Goal: Task Accomplishment & Management: Manage account settings

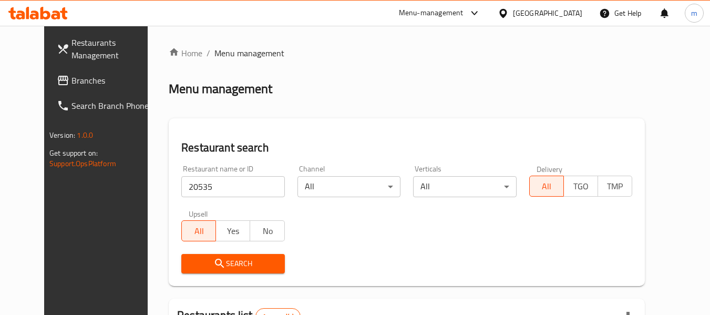
scroll to position [145, 0]
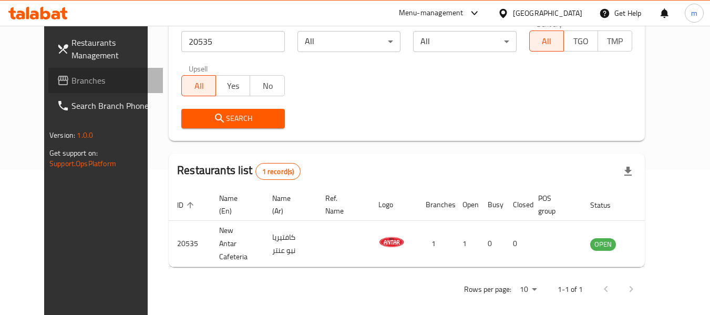
click at [79, 88] on link "Branches" at bounding box center [105, 80] width 115 height 25
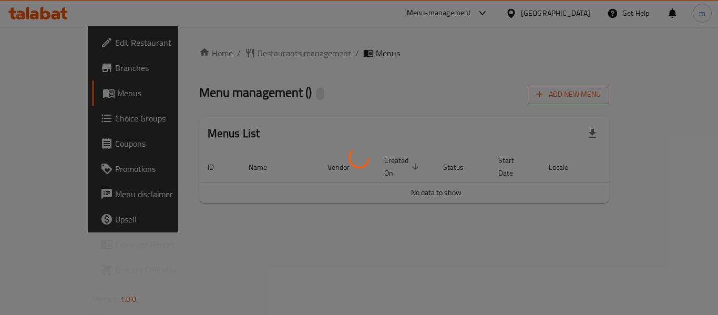
click at [237, 55] on div at bounding box center [359, 157] width 718 height 315
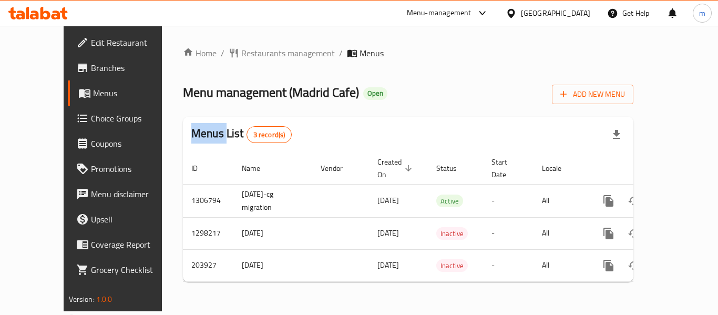
click at [241, 56] on span "Restaurants management" at bounding box center [288, 53] width 94 height 13
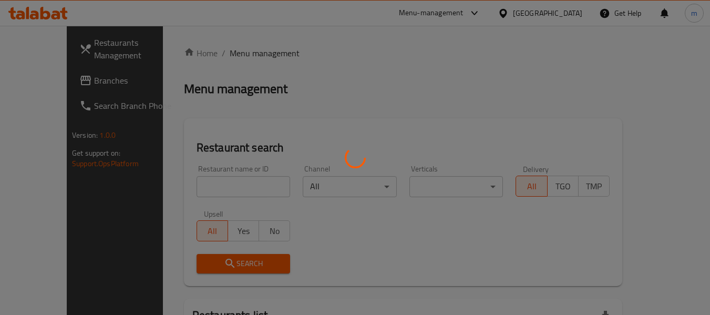
click at [191, 192] on div at bounding box center [355, 157] width 710 height 315
drag, startPoint x: 191, startPoint y: 192, endPoint x: 199, endPoint y: 189, distance: 8.5
click at [191, 192] on div at bounding box center [355, 157] width 710 height 315
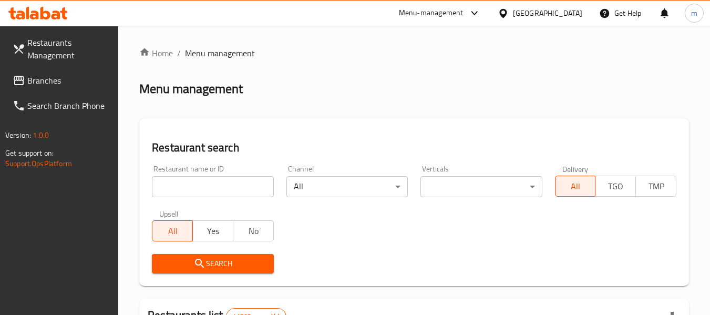
click at [199, 189] on div at bounding box center [355, 157] width 710 height 315
click at [199, 189] on input "search" at bounding box center [212, 186] width 121 height 21
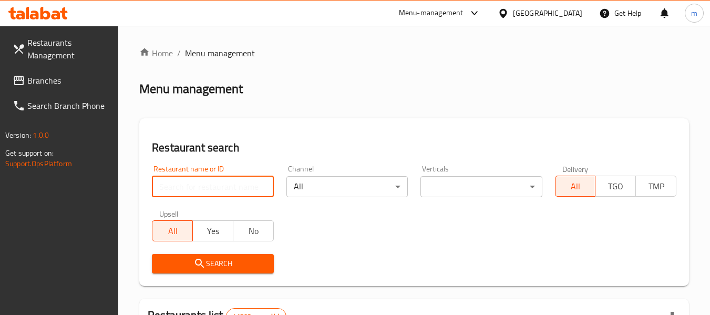
paste input "622664"
type input "622664"
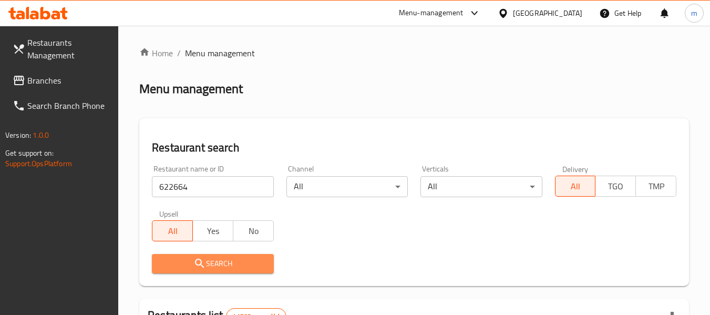
click at [211, 260] on span "Search" at bounding box center [212, 263] width 105 height 13
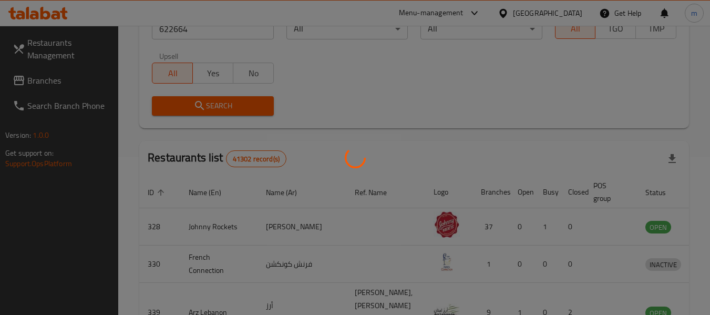
scroll to position [145, 0]
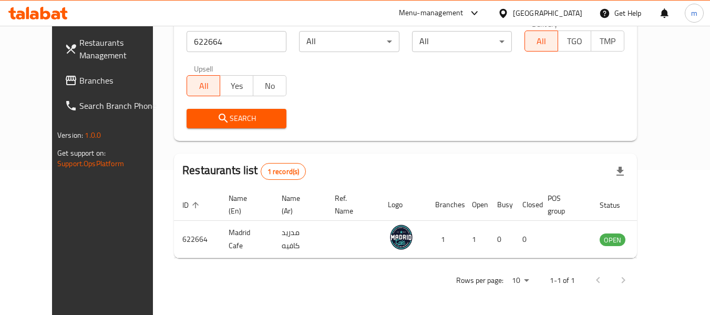
click at [79, 79] on span "Branches" at bounding box center [120, 80] width 83 height 13
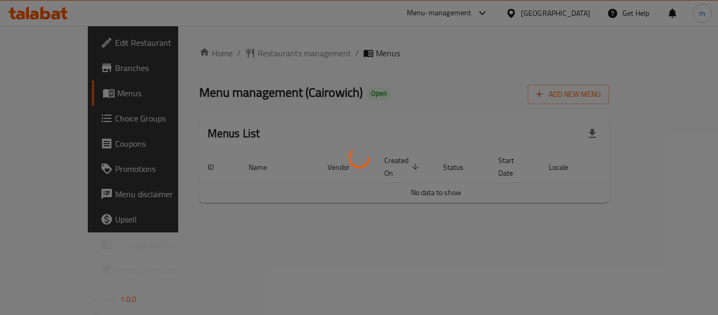
click at [248, 53] on div at bounding box center [359, 157] width 718 height 315
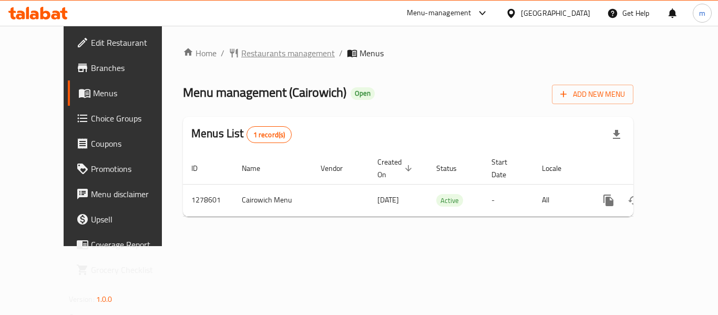
click at [245, 53] on span "Restaurants management" at bounding box center [288, 53] width 94 height 13
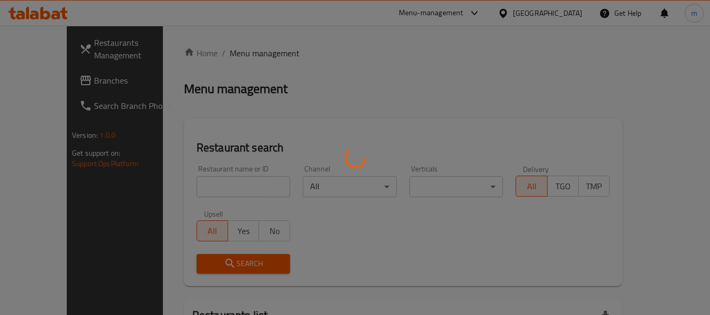
click at [181, 190] on div at bounding box center [355, 157] width 710 height 315
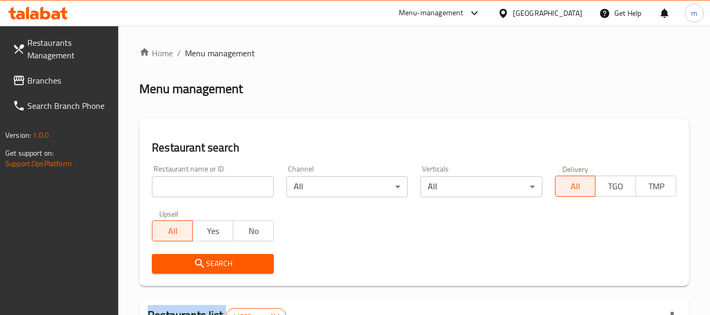
drag, startPoint x: 181, startPoint y: 190, endPoint x: 183, endPoint y: 182, distance: 7.8
click at [181, 190] on input "search" at bounding box center [212, 186] width 121 height 21
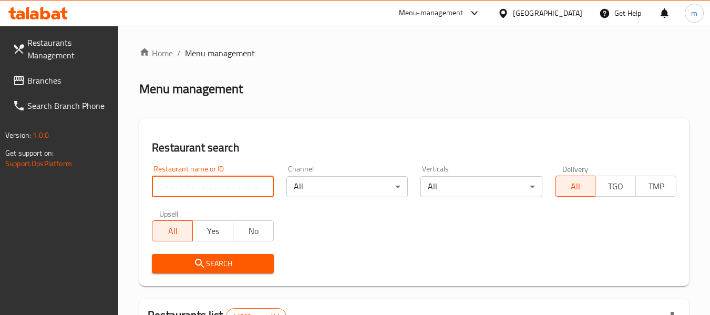
paste input "692956"
type input "692956"
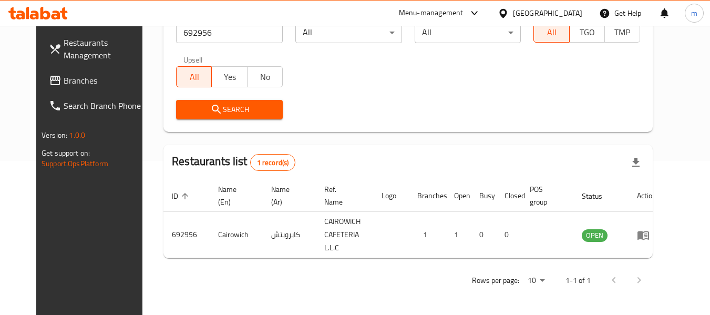
scroll to position [145, 0]
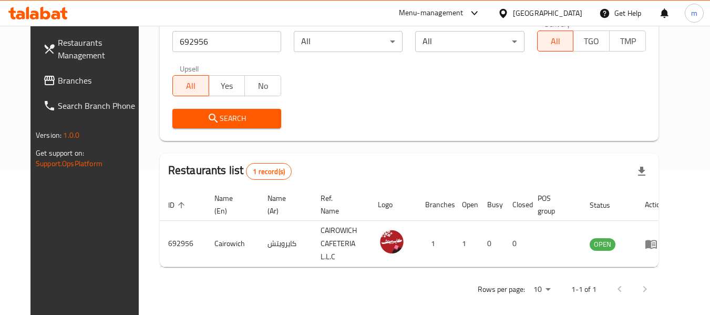
click at [505, 12] on icon at bounding box center [503, 13] width 11 height 11
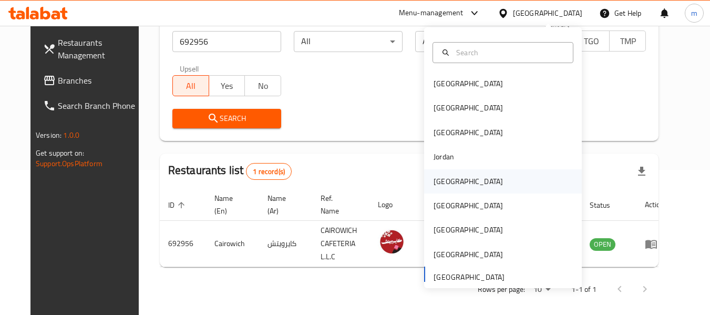
click at [437, 182] on div "[GEOGRAPHIC_DATA]" at bounding box center [468, 182] width 69 height 12
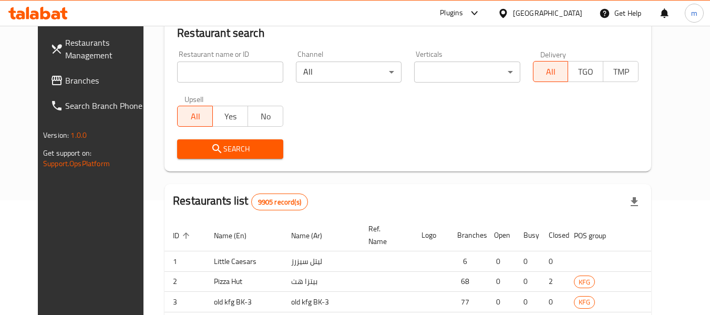
scroll to position [145, 0]
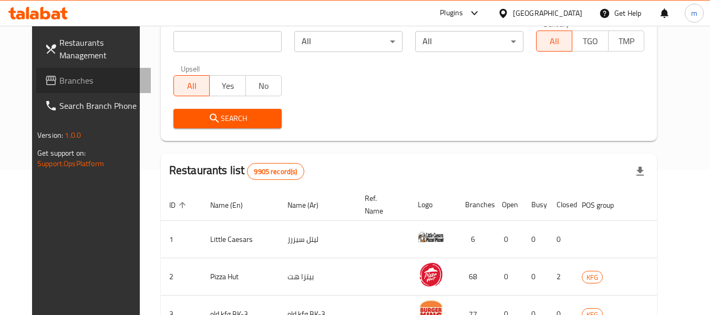
click at [59, 84] on span "Branches" at bounding box center [100, 80] width 83 height 13
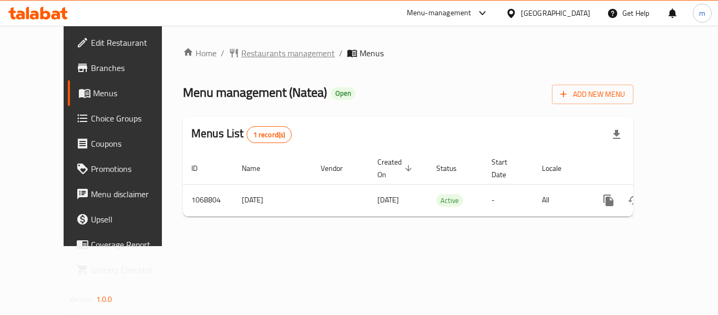
click at [241, 56] on span "Restaurants management" at bounding box center [288, 53] width 94 height 13
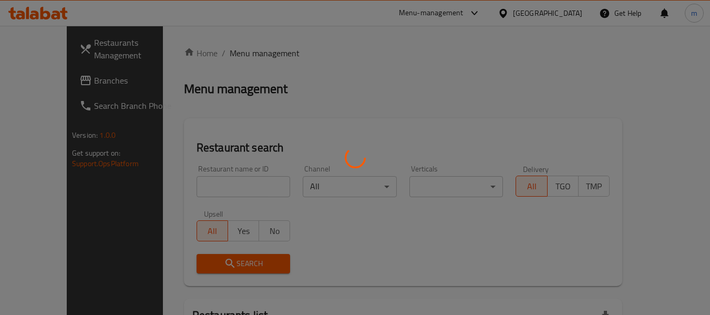
click at [206, 201] on div at bounding box center [355, 157] width 710 height 315
click at [193, 192] on div at bounding box center [355, 157] width 710 height 315
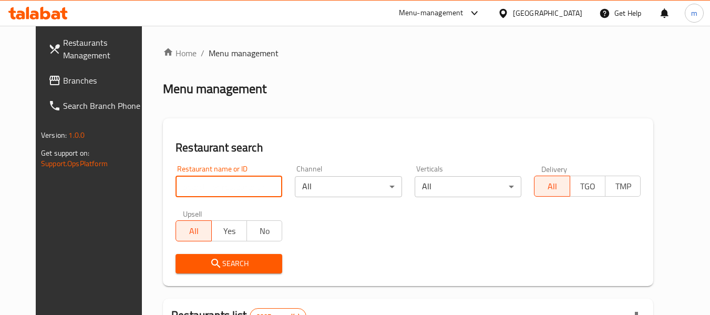
click at [193, 192] on input "search" at bounding box center [229, 186] width 107 height 21
paste input "663601"
type input "663601"
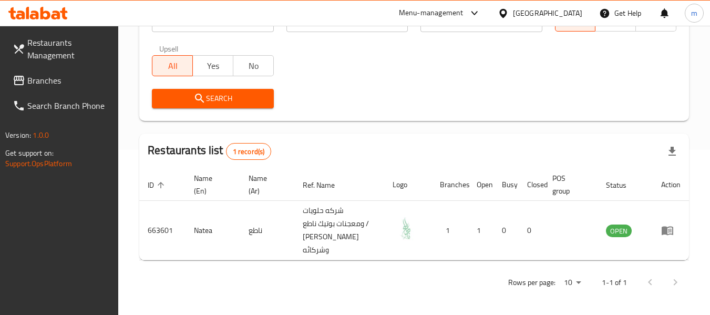
scroll to position [167, 0]
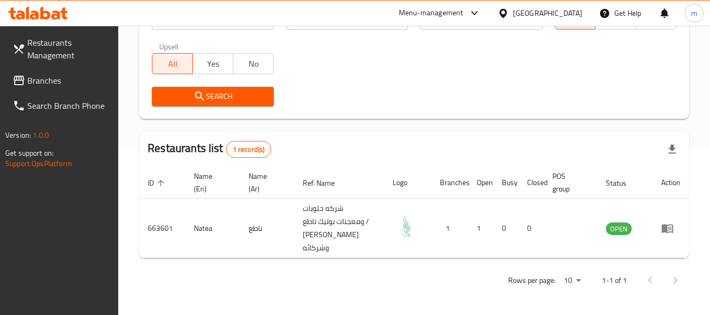
drag, startPoint x: 551, startPoint y: 12, endPoint x: 558, endPoint y: 20, distance: 10.8
click at [509, 12] on icon at bounding box center [503, 13] width 11 height 11
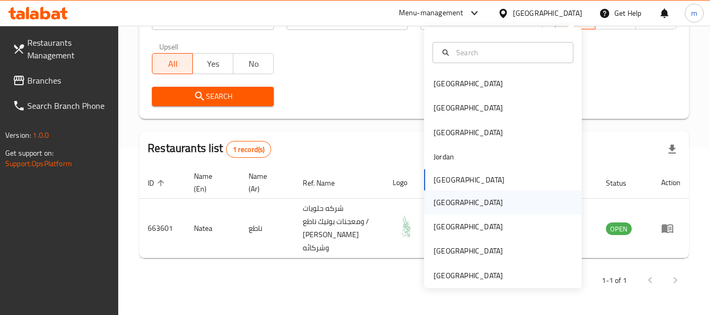
click at [440, 202] on div "[GEOGRAPHIC_DATA]" at bounding box center [468, 203] width 69 height 12
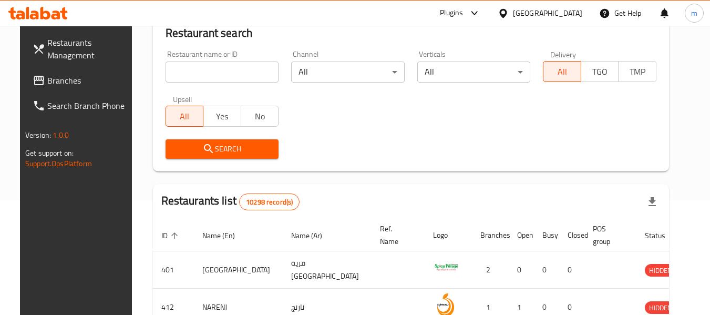
scroll to position [167, 0]
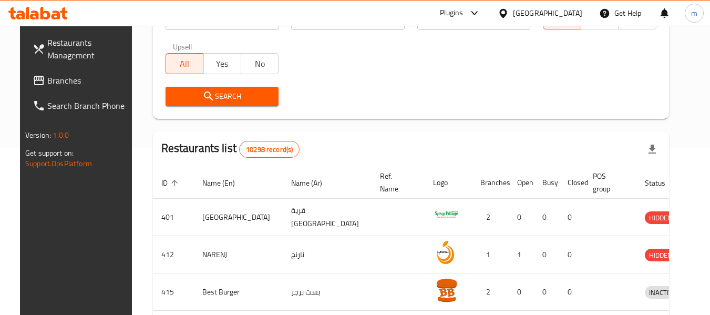
click at [51, 84] on span "Branches" at bounding box center [88, 80] width 83 height 13
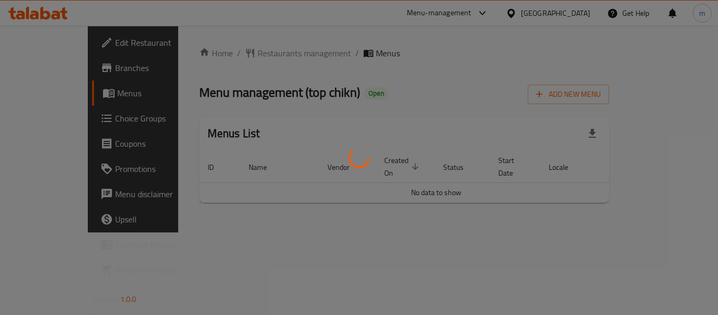
click at [241, 55] on div at bounding box center [359, 157] width 718 height 315
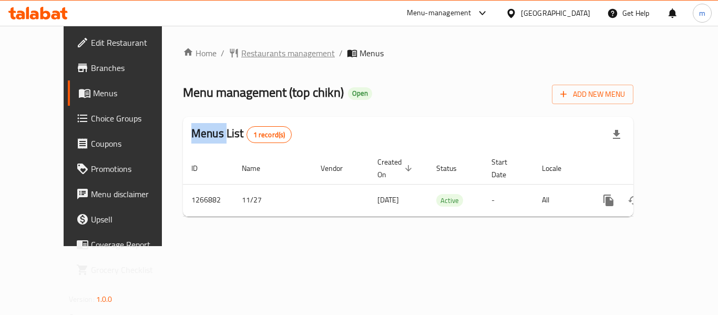
click at [241, 55] on span "Restaurants management" at bounding box center [288, 53] width 94 height 13
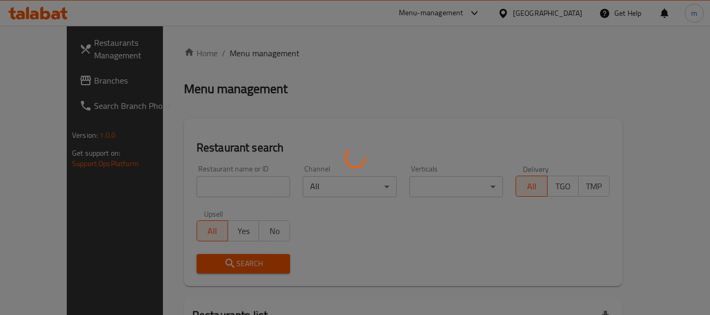
click at [204, 185] on div at bounding box center [355, 157] width 710 height 315
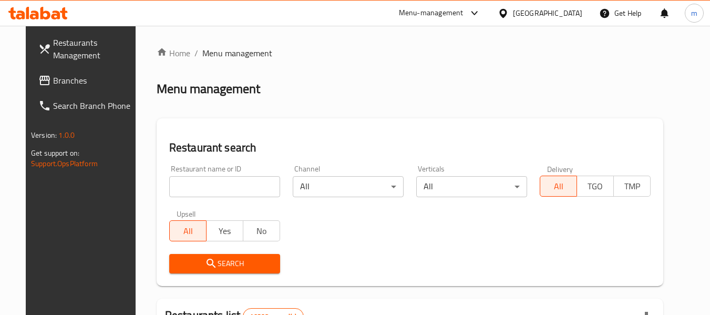
click at [187, 190] on div at bounding box center [355, 157] width 710 height 315
click at [187, 190] on input "search" at bounding box center [224, 186] width 111 height 21
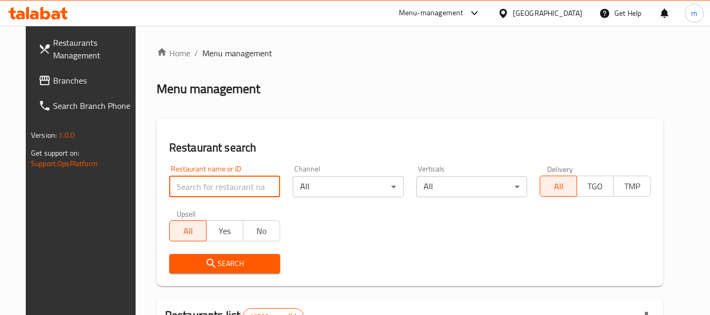
click at [188, 190] on input "search" at bounding box center [224, 186] width 111 height 21
paste input "687496"
type input "687496"
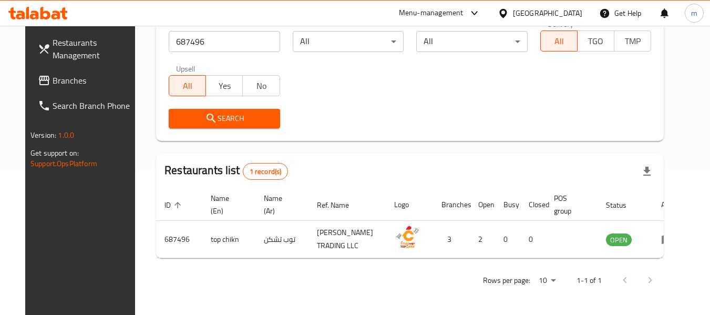
scroll to position [154, 0]
click at [509, 13] on icon at bounding box center [503, 13] width 11 height 11
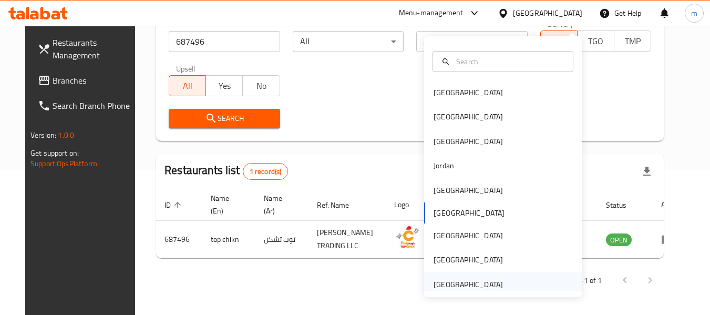
click at [442, 279] on div "[GEOGRAPHIC_DATA]" at bounding box center [468, 285] width 69 height 12
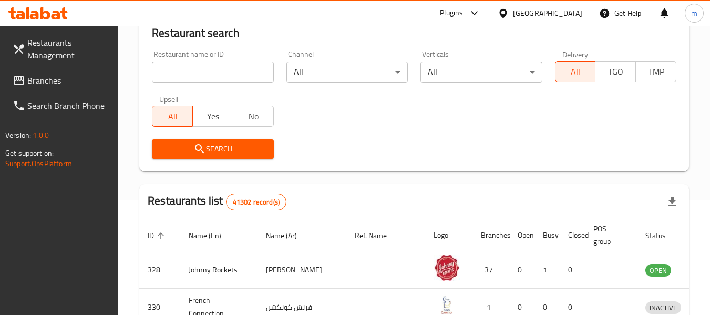
scroll to position [154, 0]
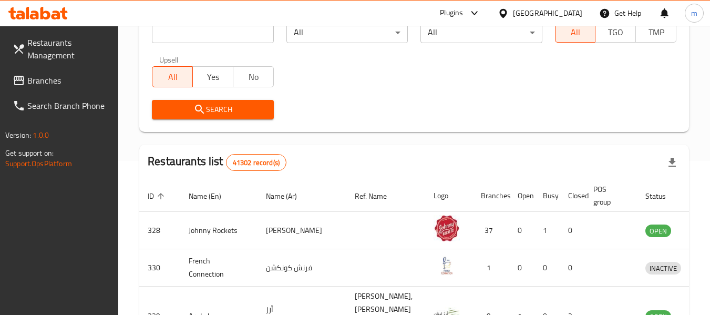
drag, startPoint x: 72, startPoint y: 79, endPoint x: 86, endPoint y: 75, distance: 14.8
click at [72, 79] on span "Branches" at bounding box center [68, 80] width 83 height 13
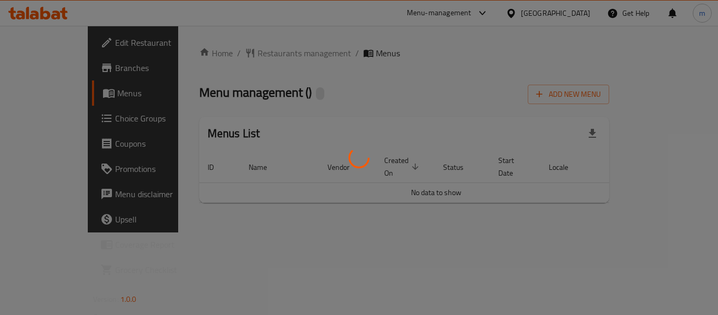
click at [241, 54] on div at bounding box center [359, 157] width 718 height 315
click at [242, 53] on div at bounding box center [359, 157] width 718 height 315
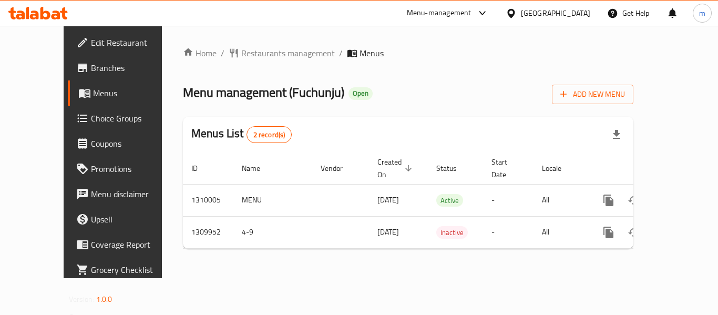
click at [249, 52] on span "Restaurants management" at bounding box center [288, 53] width 94 height 13
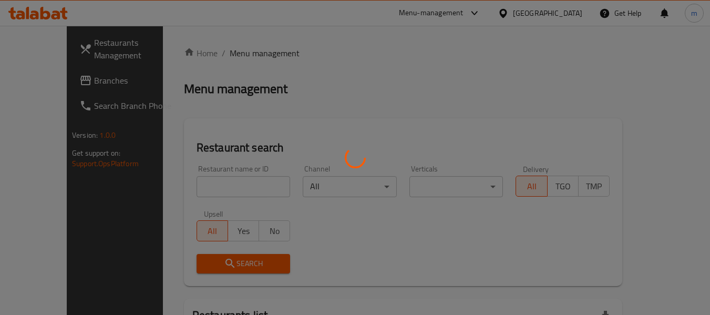
click at [198, 190] on div at bounding box center [355, 157] width 710 height 315
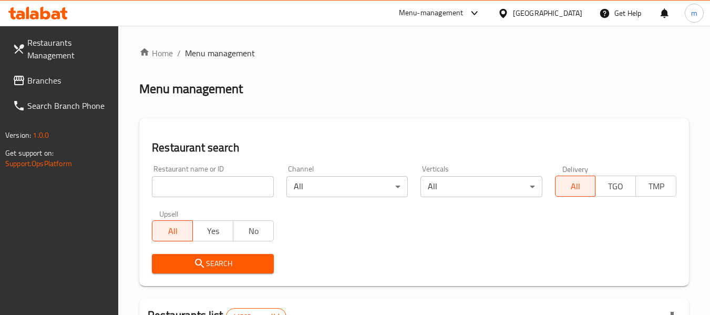
click at [191, 189] on input "search" at bounding box center [212, 186] width 121 height 21
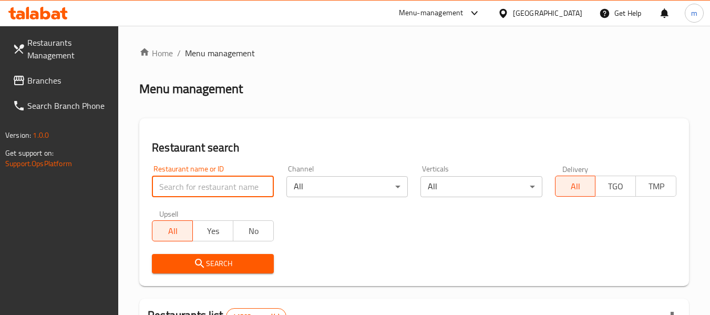
paste input "705294"
type input "705294"
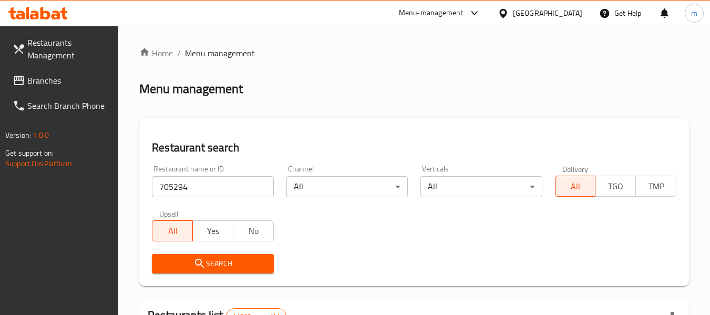
click at [210, 262] on span "Search" at bounding box center [212, 263] width 105 height 13
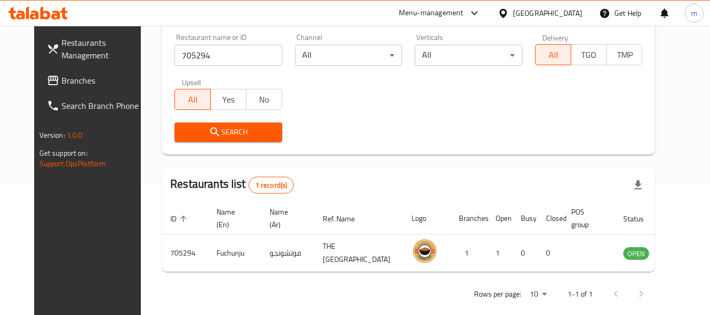
scroll to position [145, 0]
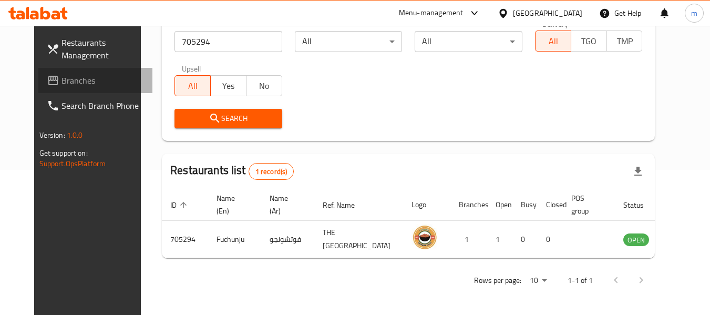
click at [61, 83] on span "Branches" at bounding box center [102, 80] width 83 height 13
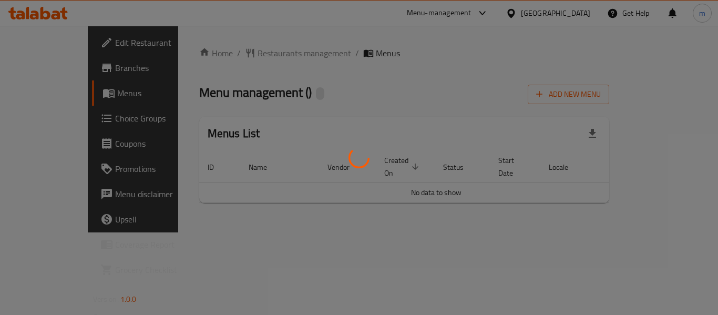
click at [238, 56] on div at bounding box center [359, 157] width 718 height 315
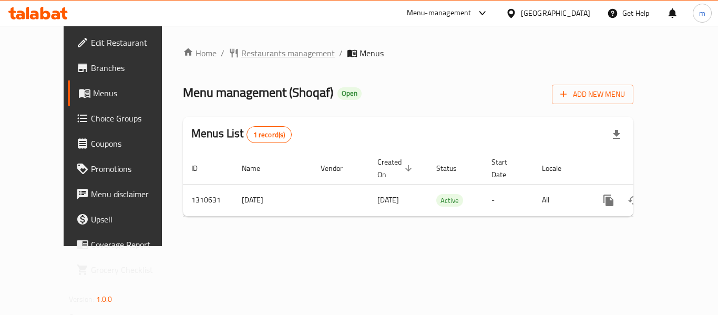
click at [241, 54] on span "Restaurants management" at bounding box center [288, 53] width 94 height 13
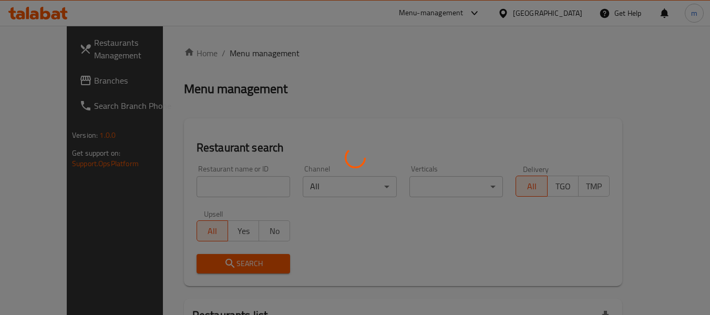
click at [205, 187] on div at bounding box center [355, 157] width 710 height 315
drag, startPoint x: 205, startPoint y: 187, endPoint x: 190, endPoint y: 193, distance: 17.0
click at [190, 193] on div at bounding box center [355, 157] width 710 height 315
click at [189, 192] on div at bounding box center [355, 157] width 710 height 315
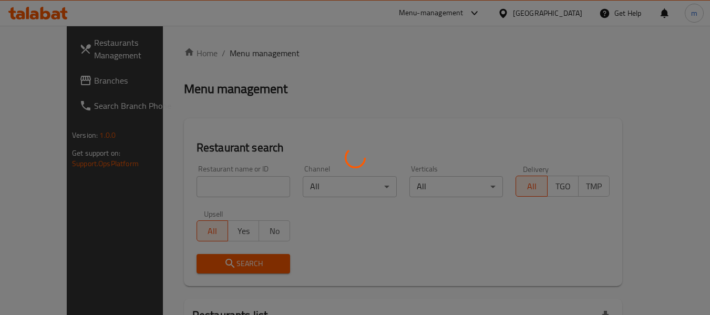
click at [189, 192] on div at bounding box center [355, 157] width 710 height 315
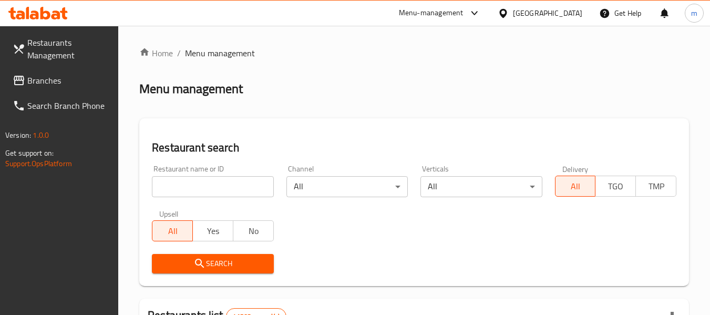
drag, startPoint x: 186, startPoint y: 189, endPoint x: 184, endPoint y: 182, distance: 7.0
click at [186, 189] on input "search" at bounding box center [212, 186] width 121 height 21
paste input "705519"
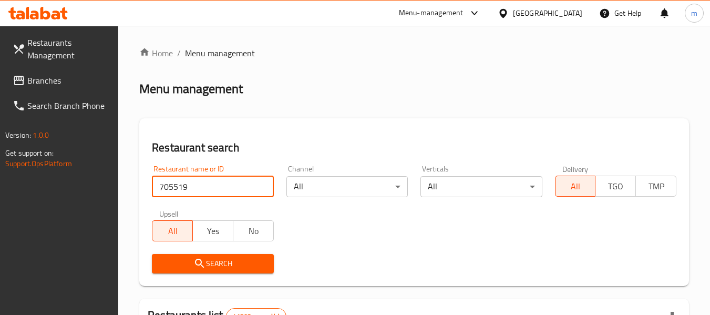
type input "705519"
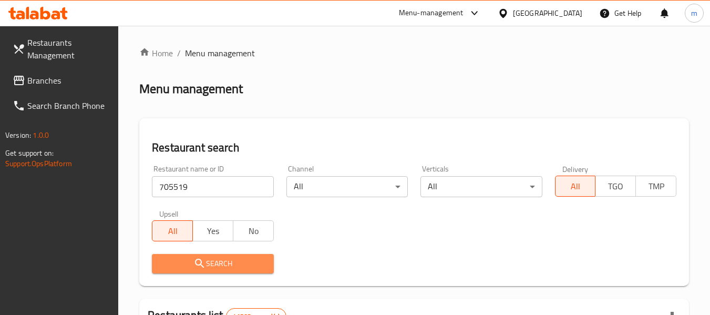
click at [220, 264] on span "Search" at bounding box center [212, 263] width 105 height 13
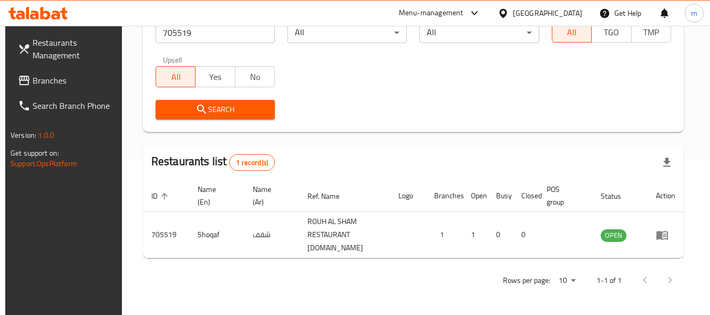
scroll to position [145, 0]
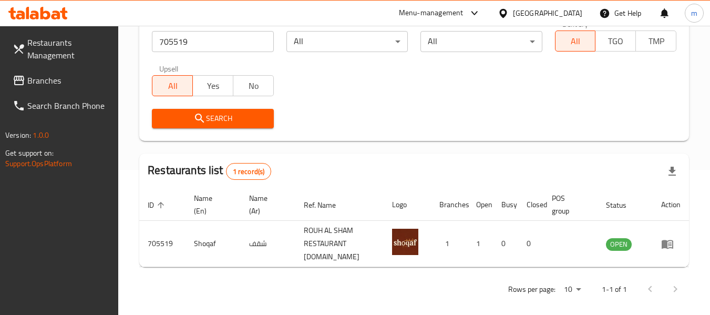
click at [77, 82] on span "Branches" at bounding box center [68, 80] width 83 height 13
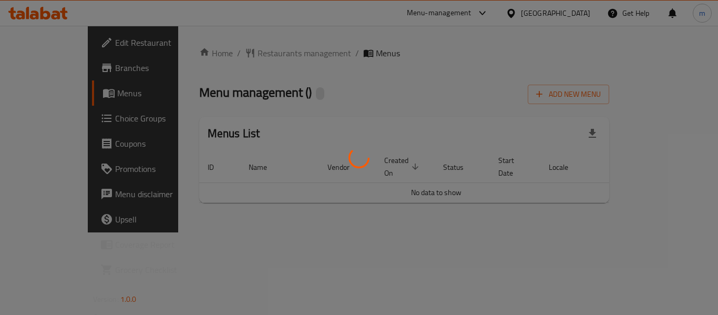
click at [245, 55] on div at bounding box center [359, 157] width 718 height 315
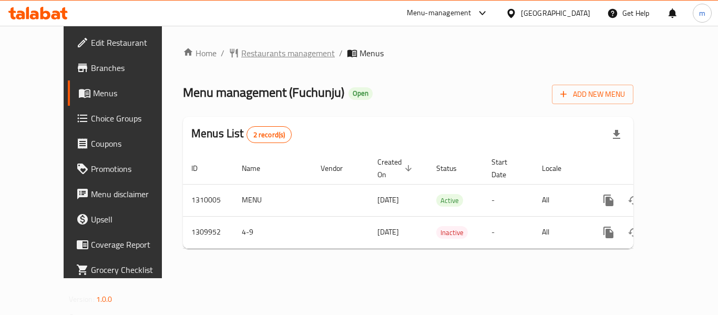
click at [249, 55] on span "Restaurants management" at bounding box center [288, 53] width 94 height 13
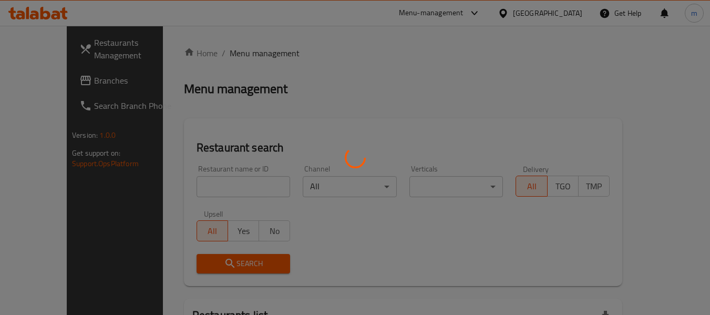
click at [184, 188] on div at bounding box center [355, 157] width 710 height 315
click at [188, 187] on div at bounding box center [355, 157] width 710 height 315
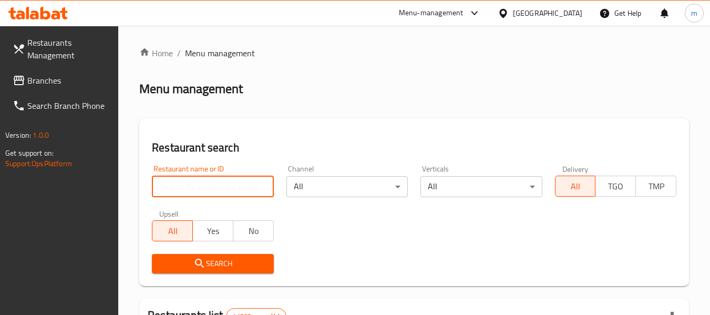
click at [191, 189] on input "search" at bounding box center [212, 186] width 121 height 21
paste input "705294"
type input "705294"
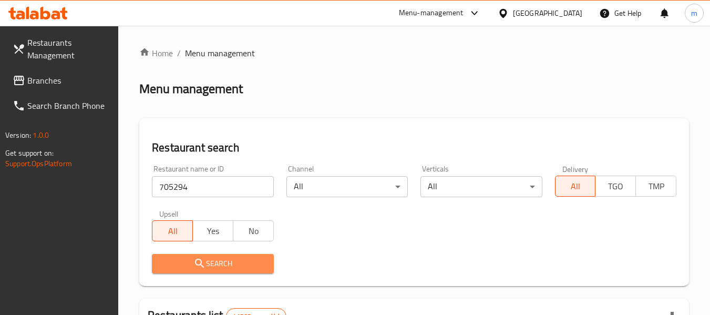
click at [234, 262] on span "Search" at bounding box center [212, 263] width 105 height 13
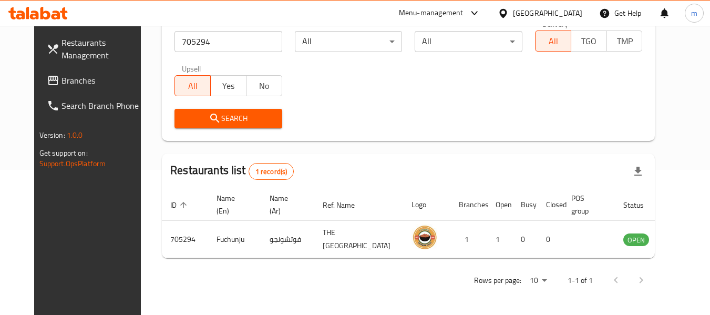
scroll to position [145, 0]
click at [504, 11] on icon at bounding box center [503, 13] width 11 height 11
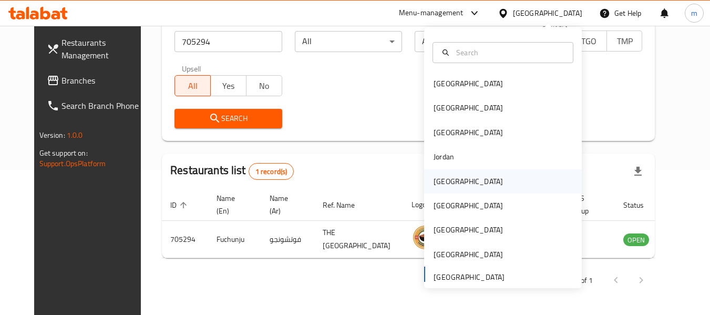
click at [447, 179] on div "[GEOGRAPHIC_DATA]" at bounding box center [468, 182] width 69 height 12
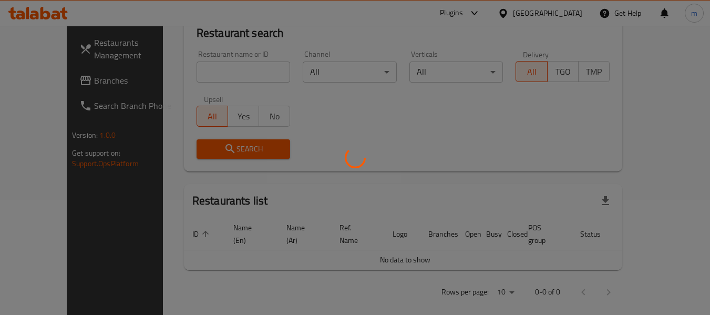
scroll to position [145, 0]
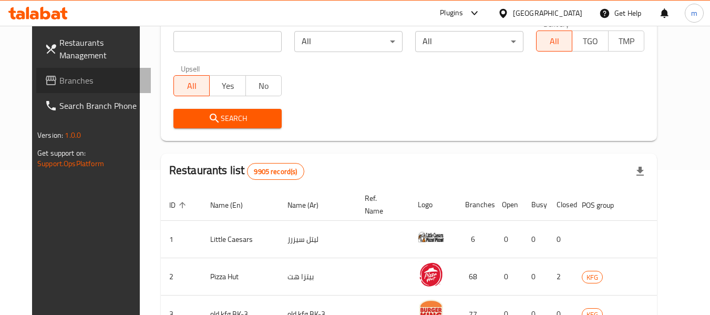
click at [59, 81] on span "Branches" at bounding box center [100, 80] width 83 height 13
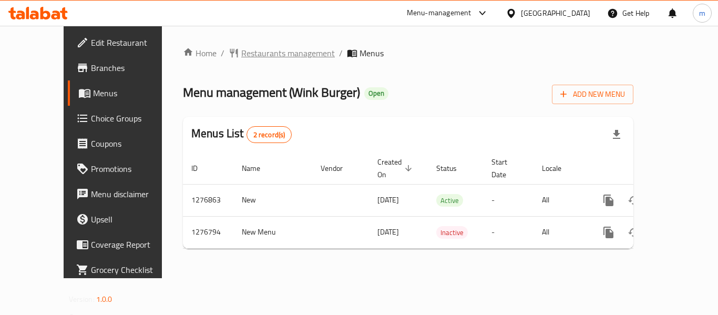
click at [264, 53] on span "Restaurants management" at bounding box center [288, 53] width 94 height 13
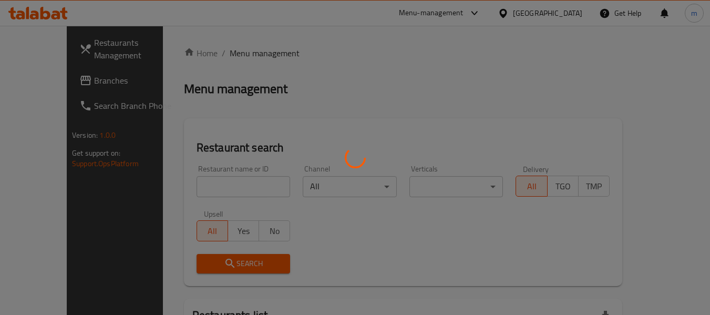
click at [209, 181] on div at bounding box center [355, 157] width 710 height 315
click at [194, 187] on div at bounding box center [355, 157] width 710 height 315
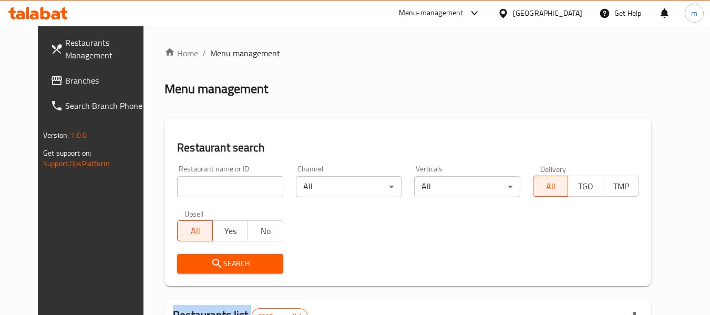
click at [194, 187] on div at bounding box center [355, 157] width 710 height 315
click at [194, 187] on input "search" at bounding box center [230, 186] width 106 height 21
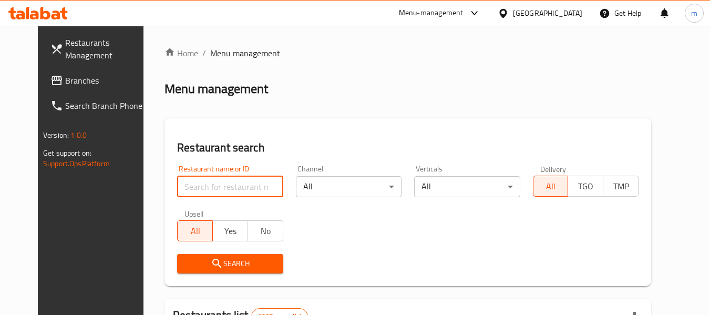
click at [194, 187] on input "search" at bounding box center [230, 186] width 106 height 21
paste input "692145"
type input "692145"
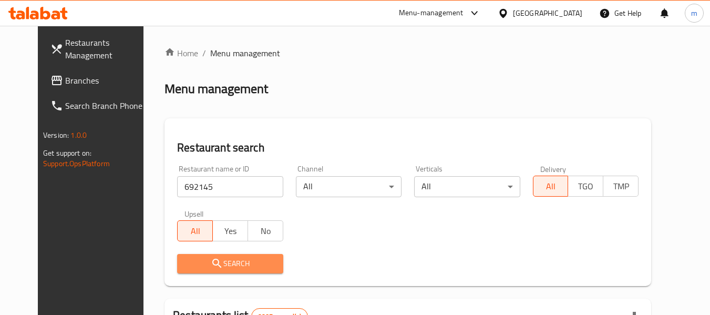
click at [219, 260] on span "Search" at bounding box center [229, 263] width 89 height 13
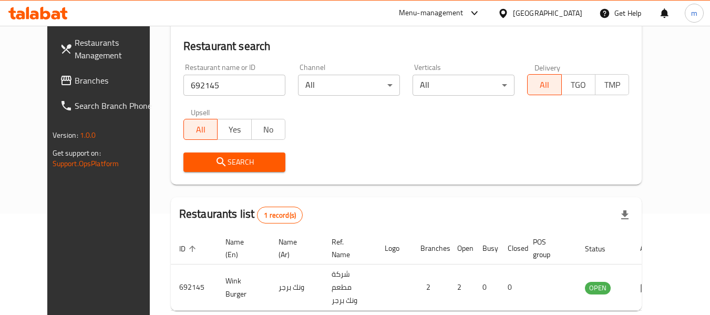
scroll to position [141, 0]
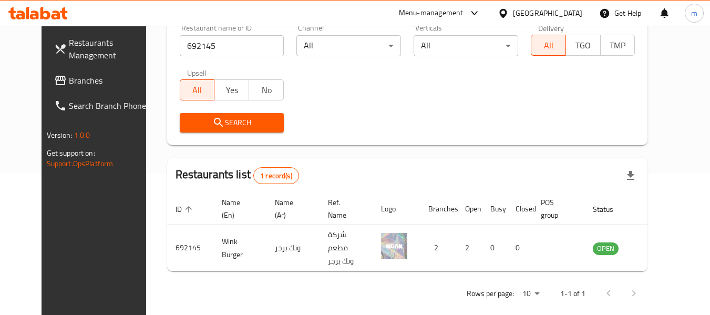
click at [507, 11] on icon at bounding box center [502, 12] width 7 height 9
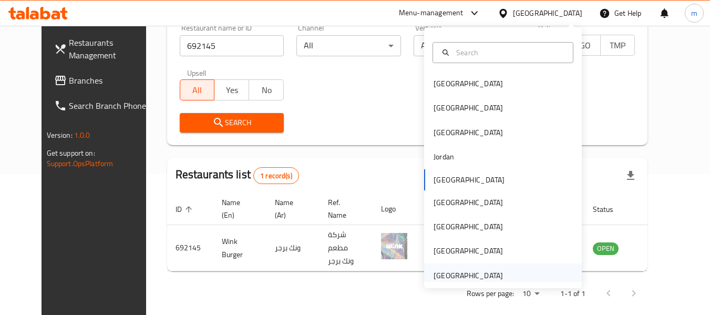
click at [472, 271] on div "[GEOGRAPHIC_DATA]" at bounding box center [468, 276] width 69 height 12
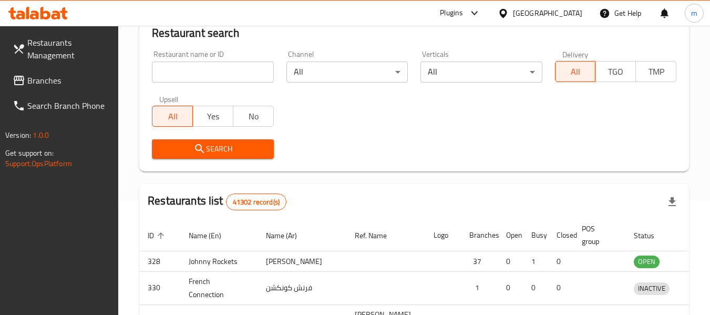
scroll to position [141, 0]
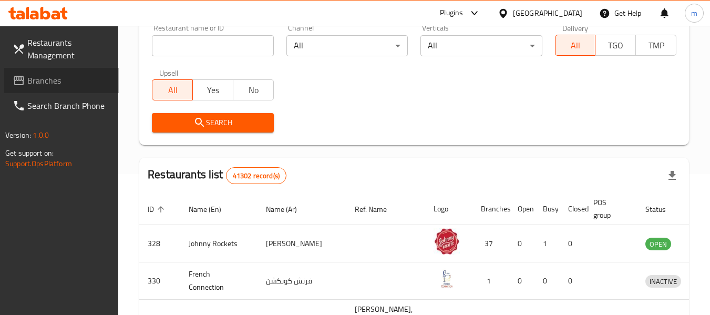
click at [50, 78] on span "Branches" at bounding box center [68, 80] width 83 height 13
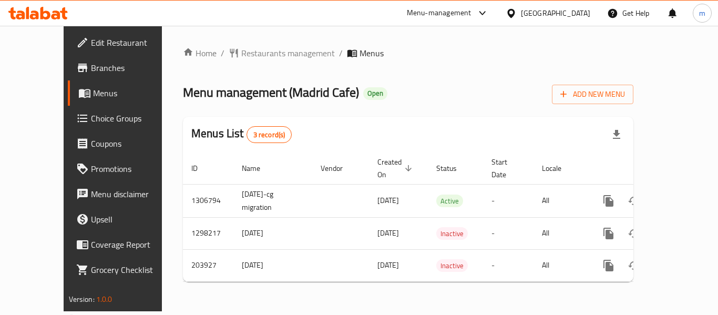
click at [240, 56] on div at bounding box center [359, 157] width 718 height 315
click at [241, 55] on span "Restaurants management" at bounding box center [288, 53] width 94 height 13
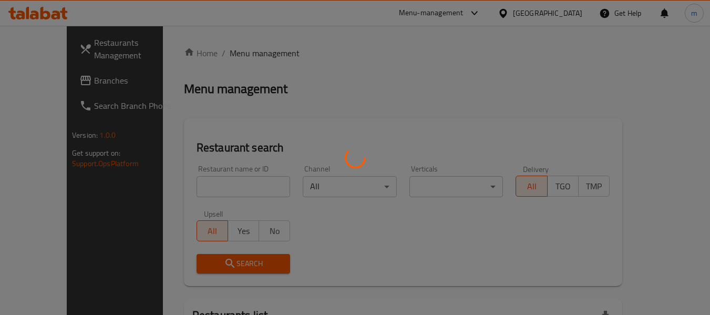
click at [194, 186] on div at bounding box center [355, 157] width 710 height 315
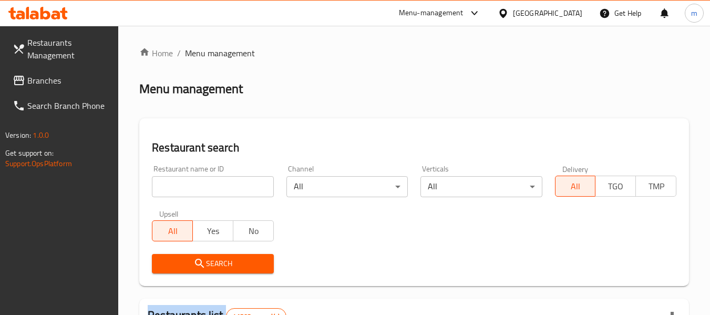
click at [194, 186] on div at bounding box center [355, 157] width 710 height 315
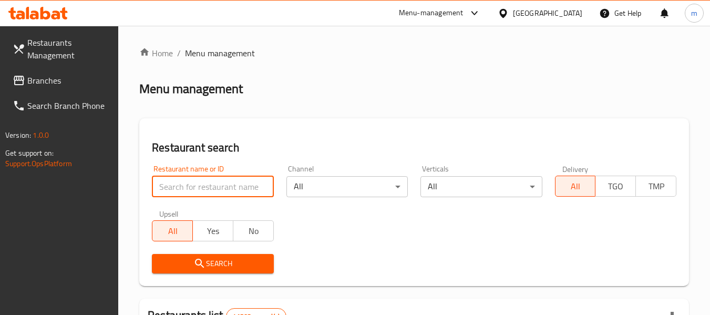
click at [194, 187] on input "search" at bounding box center [212, 186] width 121 height 21
paste input "622664"
type input "622664"
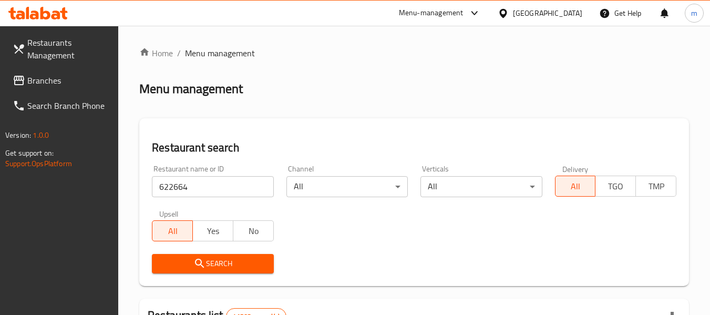
click at [212, 257] on span "Search" at bounding box center [212, 263] width 105 height 13
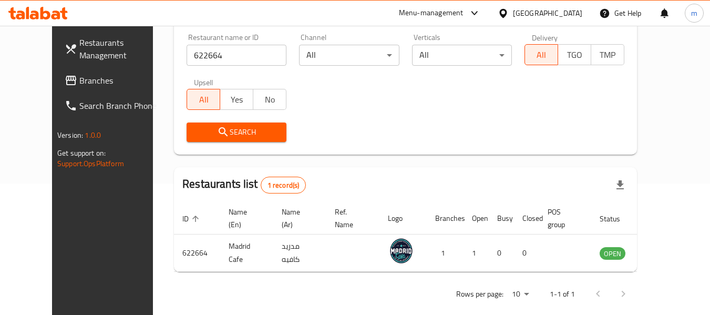
scroll to position [145, 0]
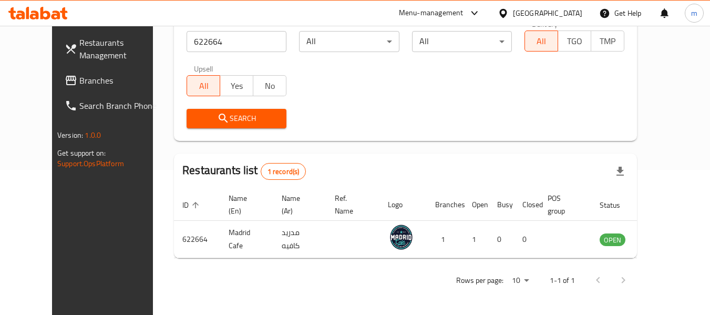
drag, startPoint x: 42, startPoint y: 75, endPoint x: 57, endPoint y: 73, distance: 15.3
click at [79, 75] on span "Branches" at bounding box center [120, 80] width 83 height 13
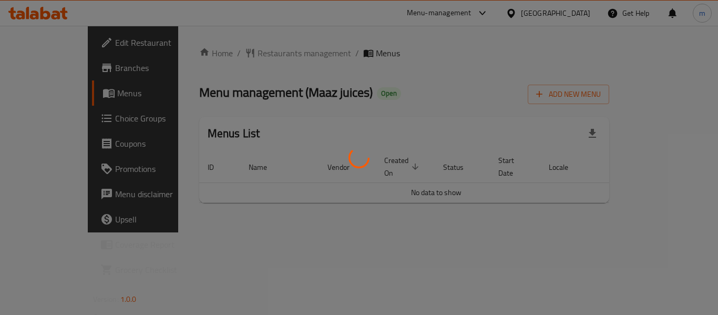
click at [233, 55] on div at bounding box center [359, 157] width 718 height 315
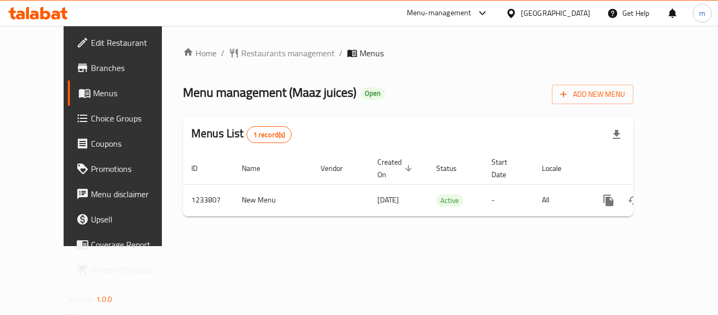
click at [241, 55] on span "Restaurants management" at bounding box center [288, 53] width 94 height 13
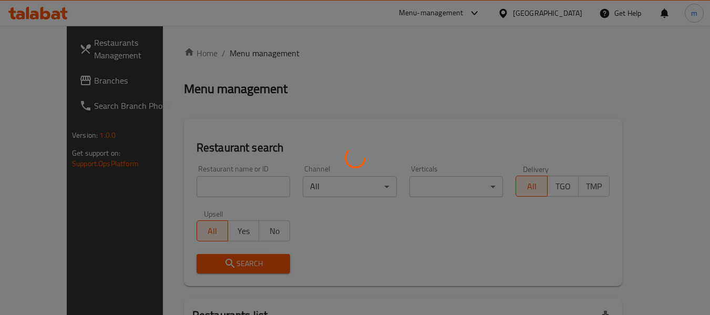
click at [207, 184] on div at bounding box center [355, 157] width 710 height 315
click at [207, 185] on div at bounding box center [355, 157] width 710 height 315
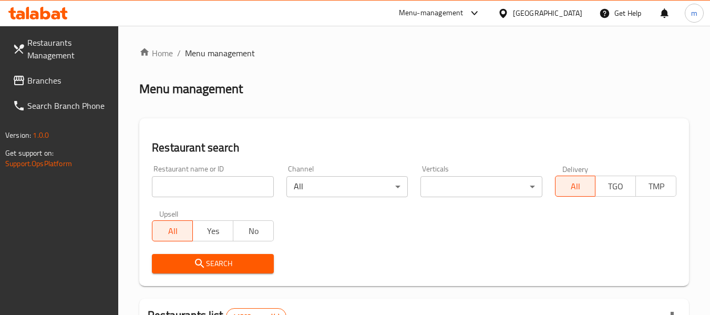
click at [205, 185] on input "search" at bounding box center [212, 186] width 121 height 21
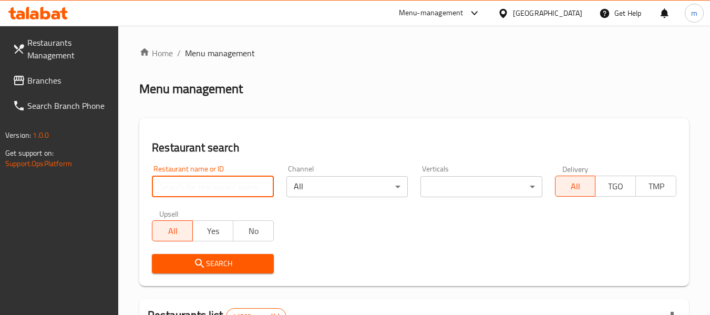
drag, startPoint x: 205, startPoint y: 185, endPoint x: 208, endPoint y: 179, distance: 6.8
click at [205, 185] on input "search" at bounding box center [212, 186] width 121 height 21
paste input "677869"
type input "677869"
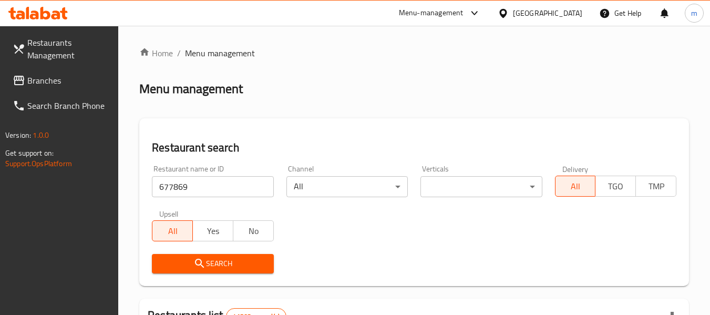
click at [203, 258] on icon "submit" at bounding box center [199, 263] width 13 height 13
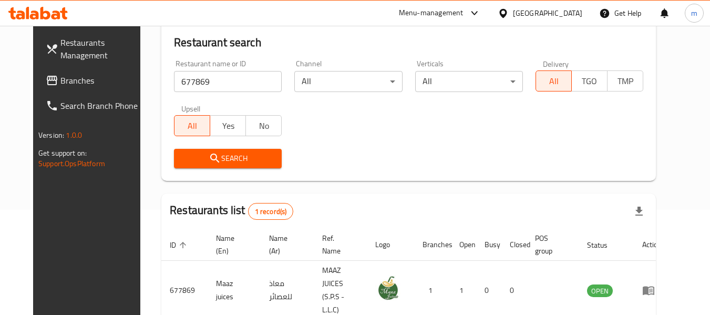
scroll to position [145, 0]
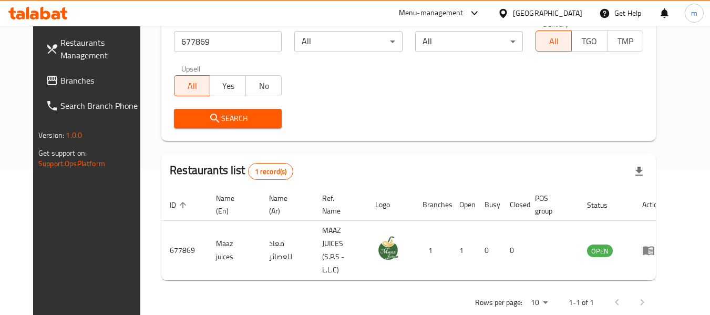
click at [502, 13] on icon at bounding box center [503, 13] width 11 height 11
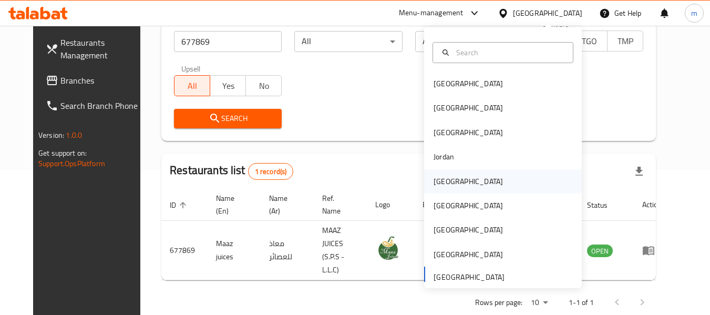
click at [436, 179] on div "[GEOGRAPHIC_DATA]" at bounding box center [468, 182] width 69 height 12
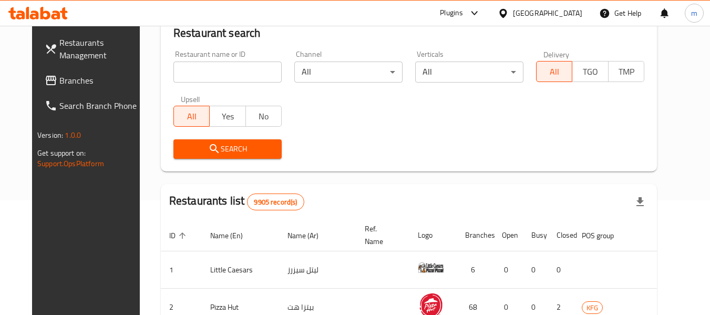
scroll to position [145, 0]
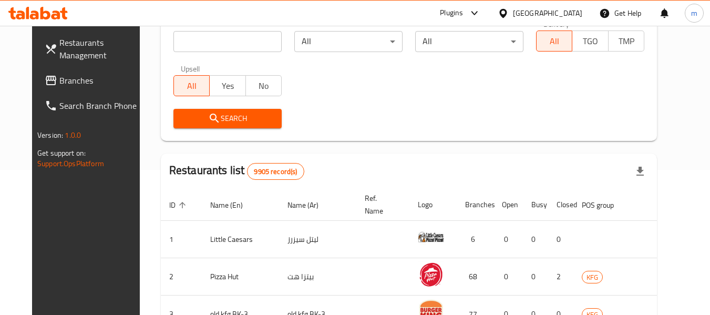
click at [59, 74] on span "Branches" at bounding box center [100, 80] width 83 height 13
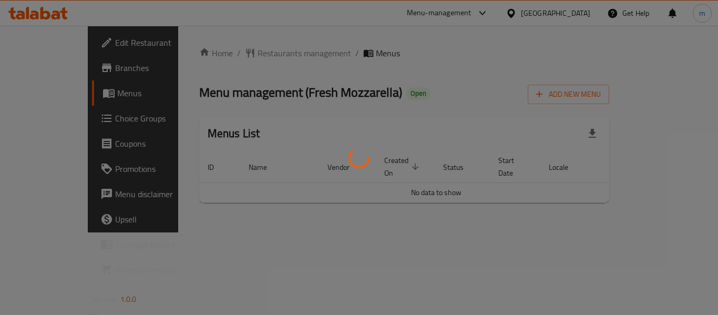
click at [240, 55] on div at bounding box center [359, 157] width 718 height 315
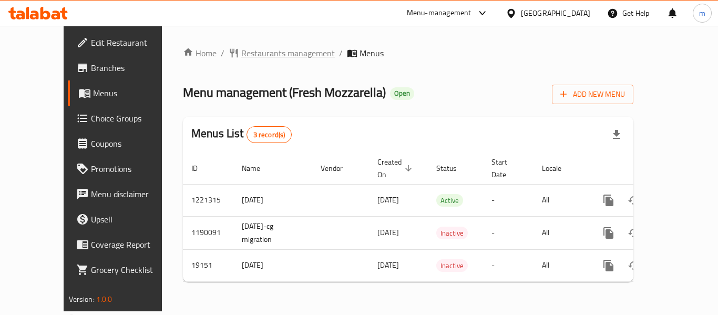
click at [241, 51] on span "Restaurants management" at bounding box center [288, 53] width 94 height 13
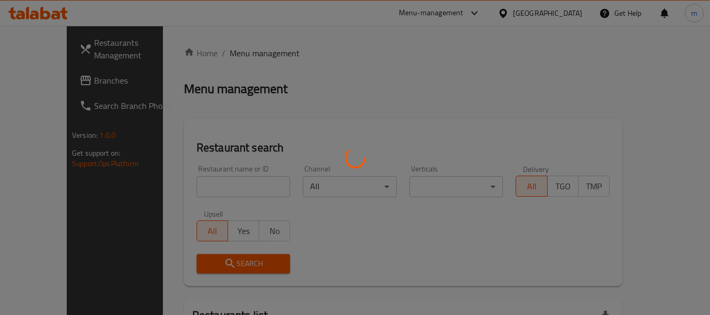
click at [195, 185] on div at bounding box center [355, 157] width 710 height 315
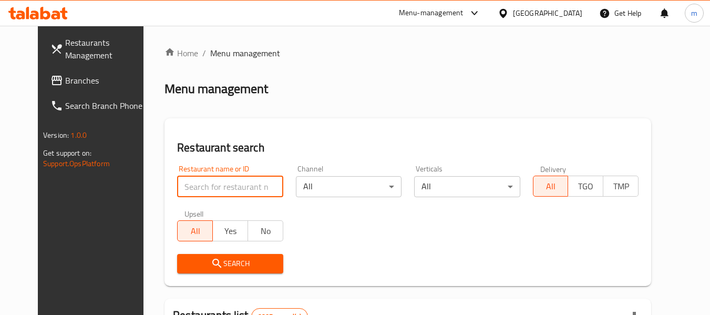
drag, startPoint x: 189, startPoint y: 187, endPoint x: 187, endPoint y: 180, distance: 7.0
click at [189, 187] on input "search" at bounding box center [230, 186] width 106 height 21
paste input "10274"
type input "10274"
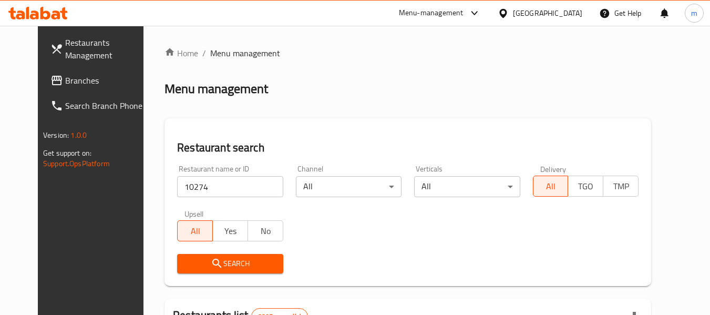
drag, startPoint x: 217, startPoint y: 264, endPoint x: 242, endPoint y: 251, distance: 28.2
click at [217, 264] on span "Search" at bounding box center [229, 263] width 89 height 13
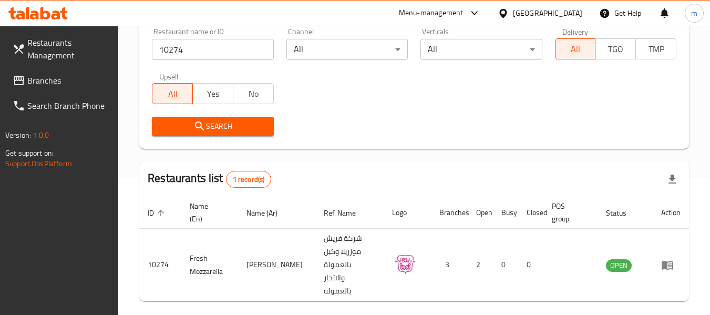
scroll to position [154, 0]
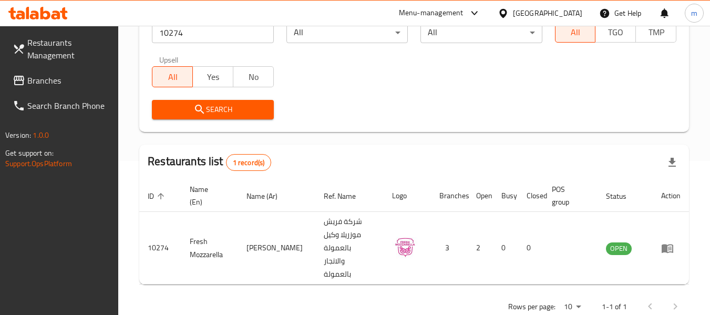
click at [509, 16] on icon at bounding box center [503, 13] width 11 height 11
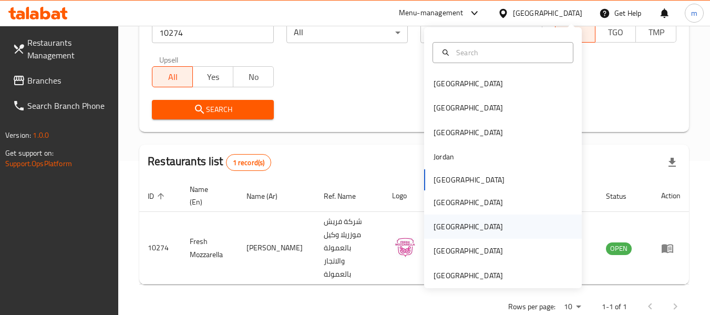
click at [444, 231] on div "[GEOGRAPHIC_DATA]" at bounding box center [468, 226] width 86 height 24
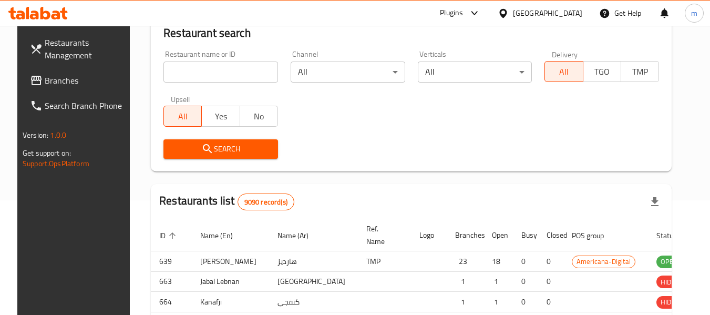
scroll to position [154, 0]
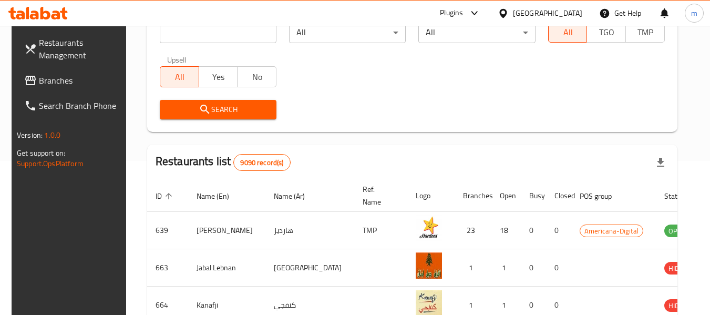
drag, startPoint x: 43, startPoint y: 79, endPoint x: 15, endPoint y: 88, distance: 29.6
click at [43, 79] on span "Branches" at bounding box center [80, 80] width 83 height 13
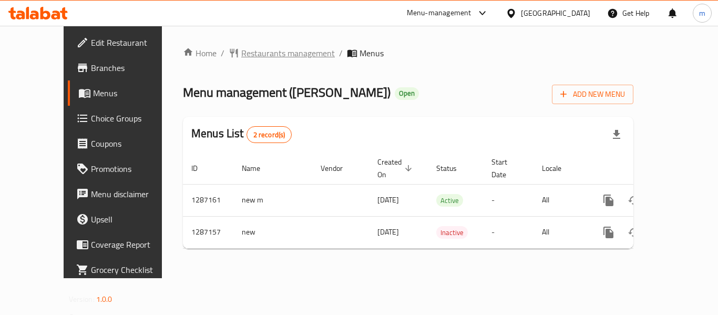
click at [241, 56] on span "Restaurants management" at bounding box center [288, 53] width 94 height 13
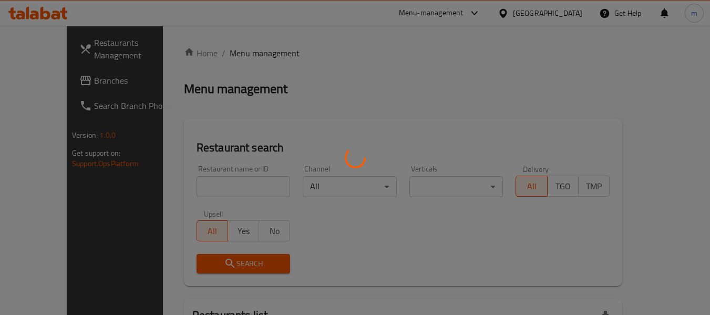
click at [192, 190] on div at bounding box center [355, 157] width 710 height 315
click at [191, 190] on div at bounding box center [355, 157] width 710 height 315
click at [191, 190] on div "Home / Menu management Menu management Restaurant search Restaurant name or ID …" at bounding box center [403, 234] width 438 height 374
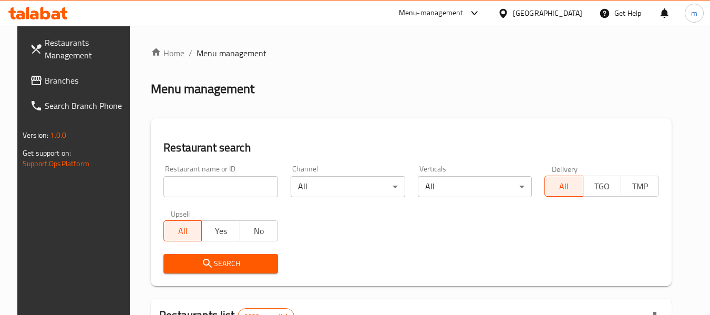
click at [191, 190] on input "search" at bounding box center [220, 186] width 115 height 21
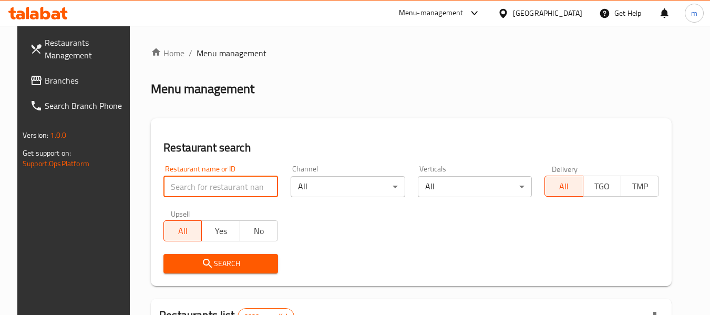
click at [191, 190] on input "search" at bounding box center [220, 186] width 115 height 21
paste input "696575"
type input "696575"
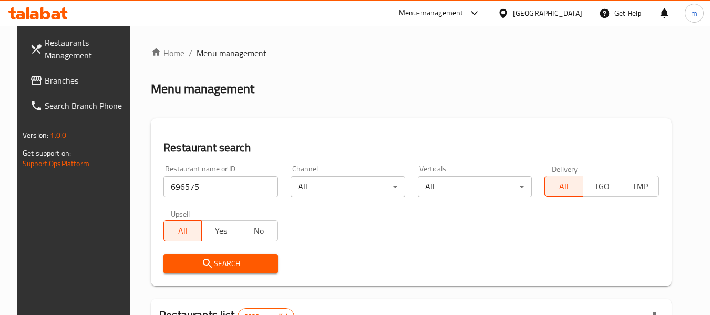
click at [216, 257] on span "Search" at bounding box center [221, 263] width 98 height 13
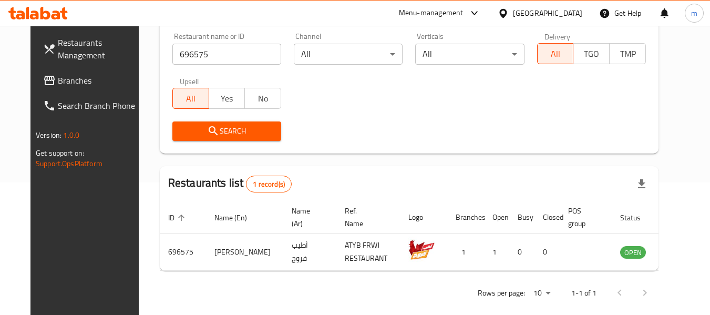
scroll to position [145, 0]
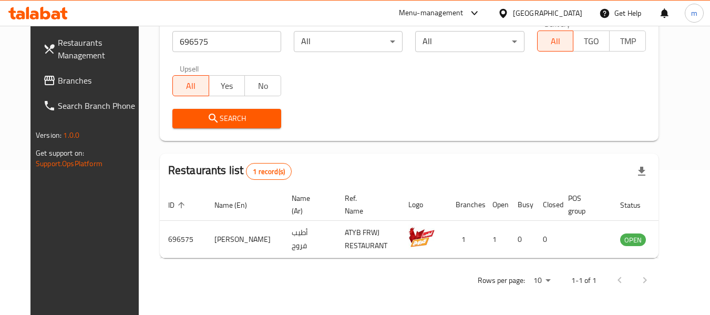
click at [507, 10] on icon at bounding box center [502, 12] width 7 height 9
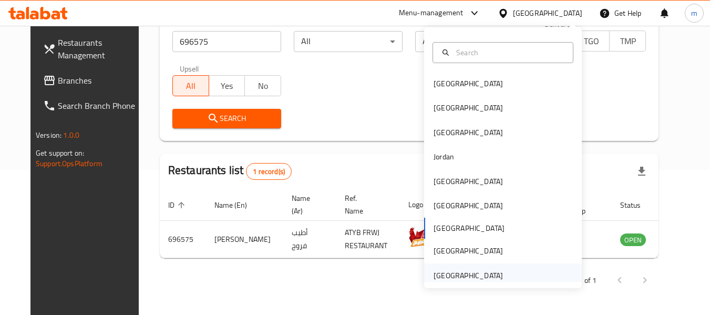
click at [439, 276] on div "[GEOGRAPHIC_DATA]" at bounding box center [468, 276] width 69 height 12
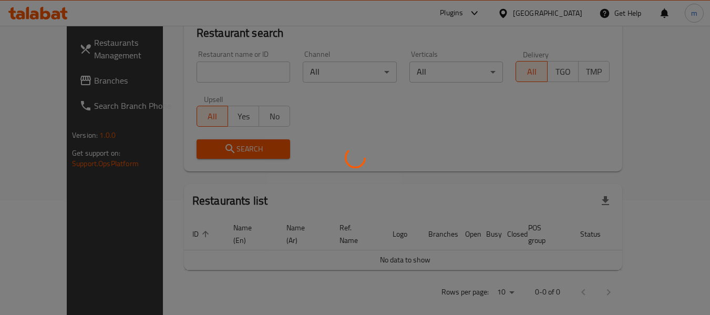
scroll to position [145, 0]
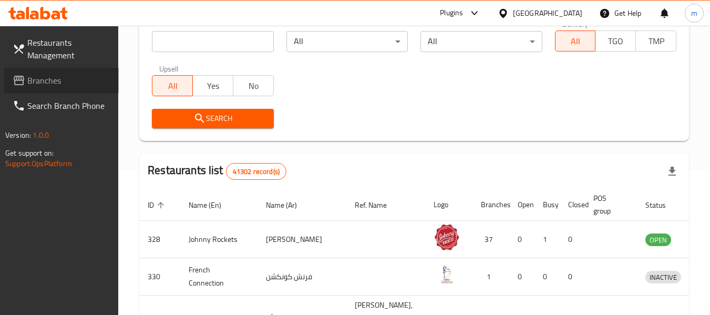
click at [70, 79] on span "Branches" at bounding box center [68, 80] width 83 height 13
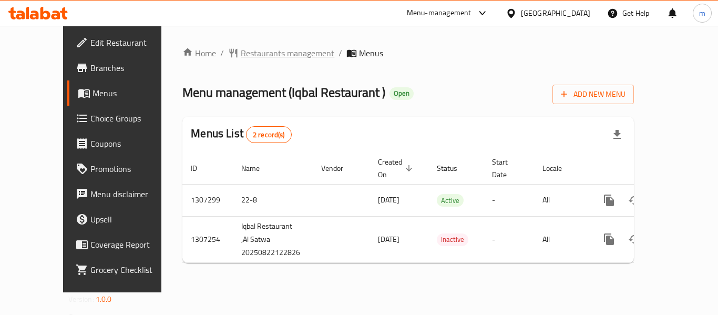
click at [241, 53] on span "Restaurants management" at bounding box center [288, 53] width 94 height 13
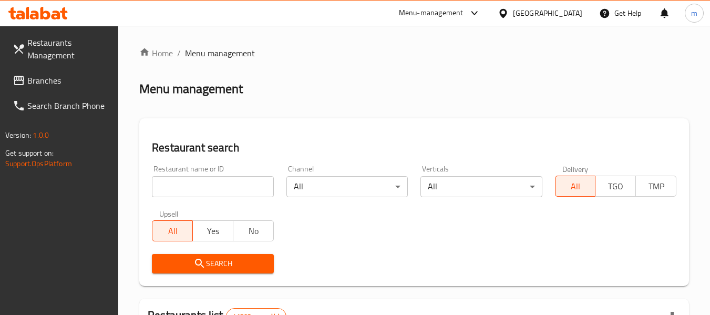
click at [211, 191] on input "search" at bounding box center [212, 186] width 121 height 21
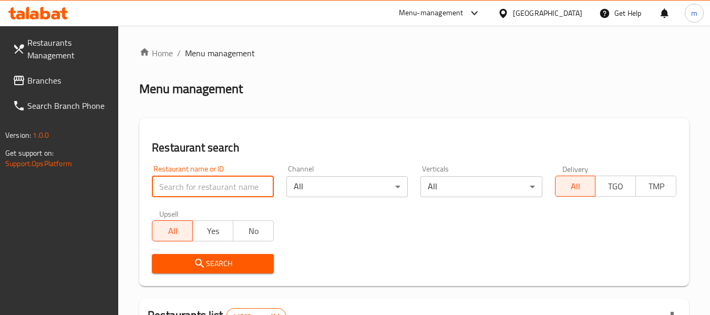
drag, startPoint x: 211, startPoint y: 191, endPoint x: 210, endPoint y: 182, distance: 9.0
click at [211, 191] on input "search" at bounding box center [212, 186] width 121 height 21
paste input "704385"
type input "704385"
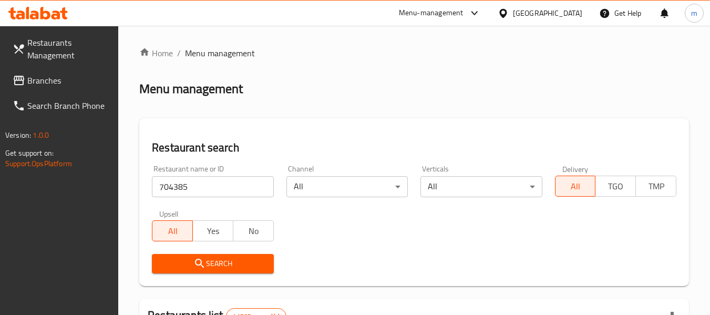
click at [226, 265] on span "Search" at bounding box center [212, 263] width 105 height 13
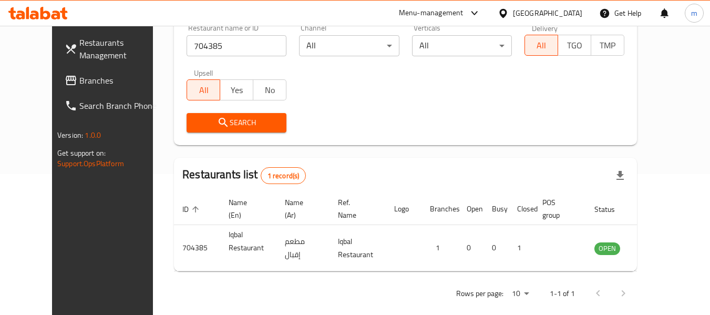
scroll to position [145, 0]
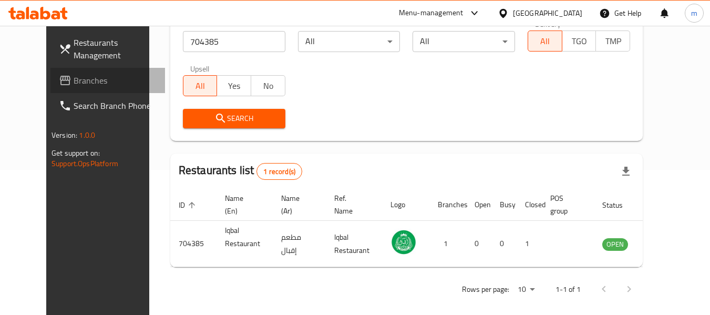
click at [74, 80] on span "Branches" at bounding box center [115, 80] width 83 height 13
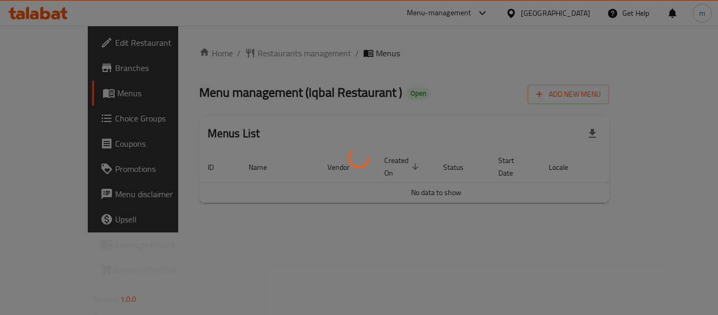
click at [245, 54] on div at bounding box center [359, 157] width 718 height 315
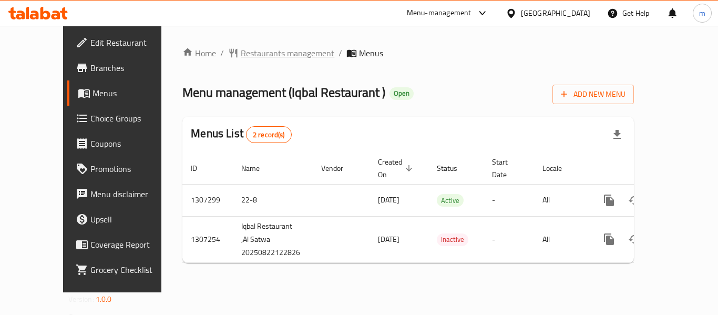
click at [241, 54] on span "Restaurants management" at bounding box center [288, 53] width 94 height 13
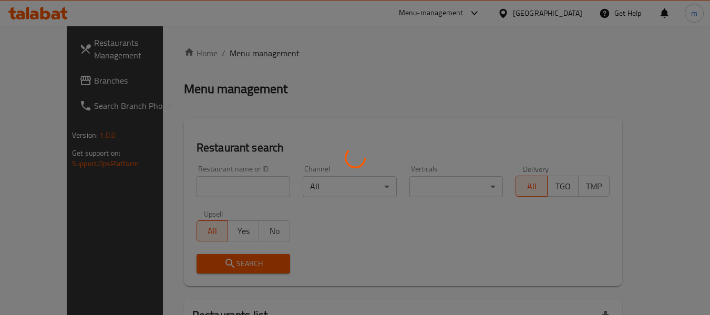
click at [201, 188] on div at bounding box center [355, 157] width 710 height 315
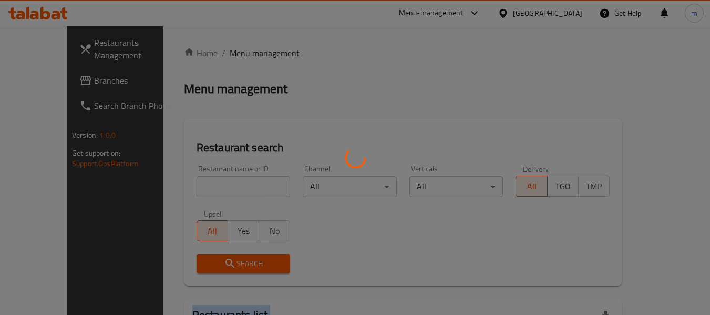
click at [201, 188] on div at bounding box center [355, 157] width 710 height 315
click at [200, 188] on div at bounding box center [355, 157] width 710 height 315
click at [207, 183] on div at bounding box center [355, 157] width 710 height 315
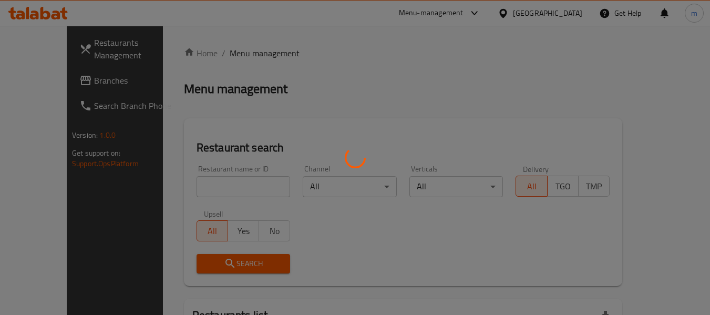
click at [208, 186] on div at bounding box center [355, 157] width 710 height 315
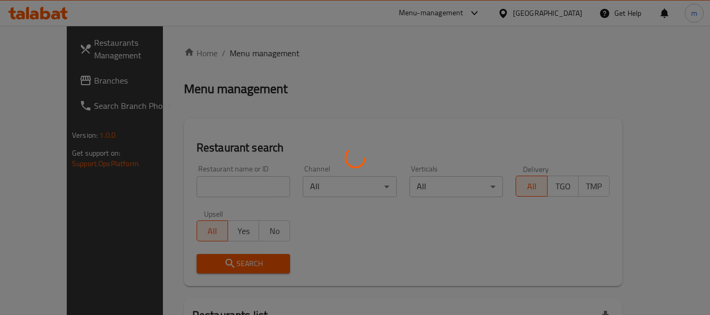
click at [207, 188] on div at bounding box center [355, 157] width 710 height 315
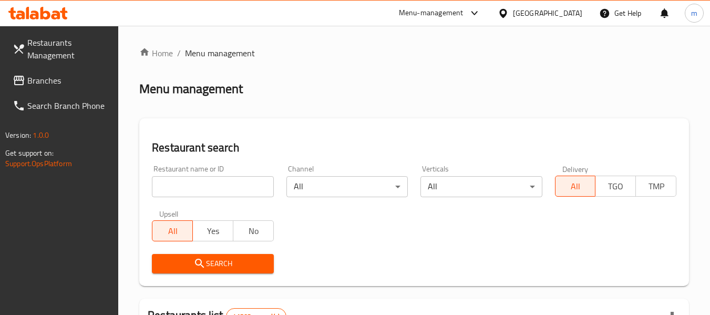
click at [207, 188] on input "search" at bounding box center [212, 186] width 121 height 21
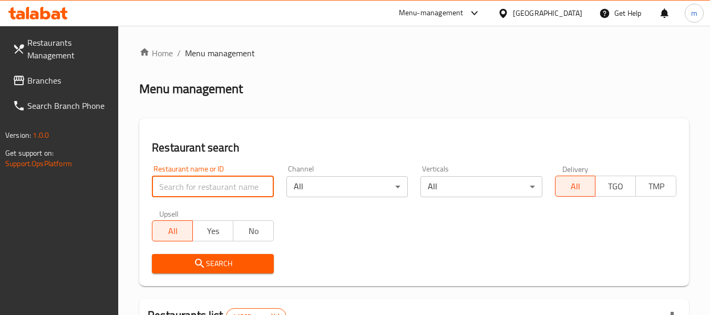
paste input "704385"
type input "704385"
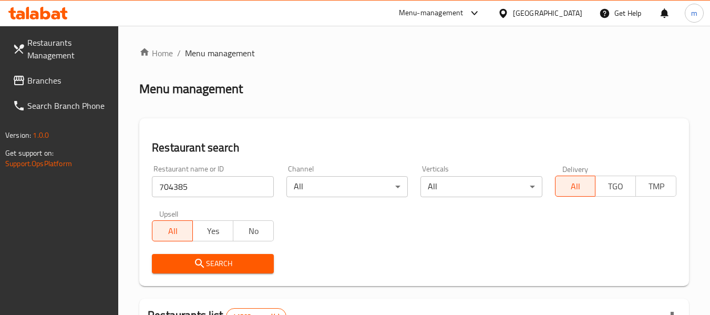
click at [199, 255] on button "Search" at bounding box center [212, 263] width 121 height 19
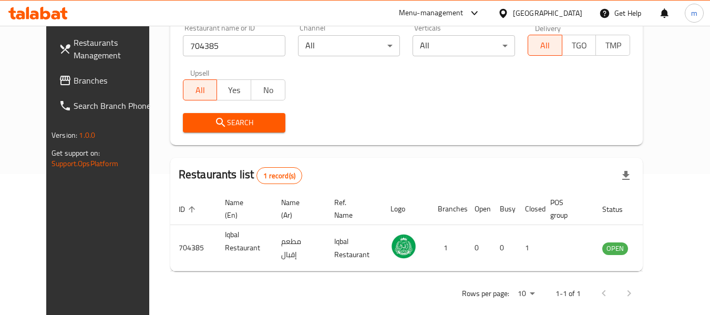
scroll to position [145, 0]
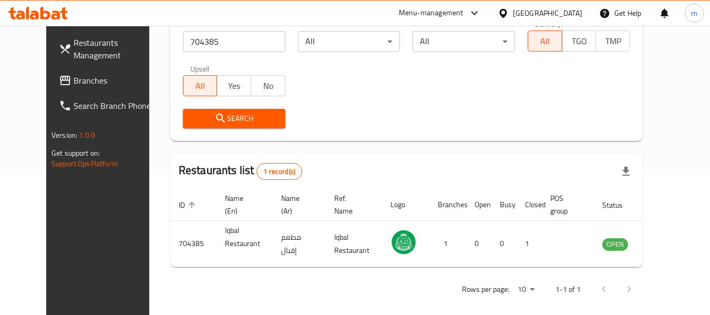
click at [68, 219] on div "Restaurants Management Branches Search Branch Phone Version: 1.0.0 Get support …" at bounding box center [105, 183] width 119 height 315
click at [74, 80] on span "Branches" at bounding box center [115, 80] width 83 height 13
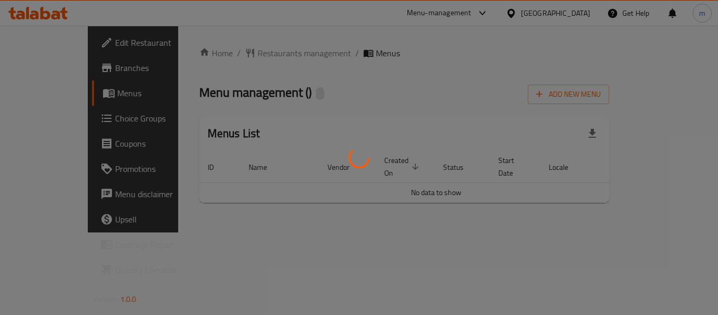
click at [228, 53] on div at bounding box center [359, 157] width 718 height 315
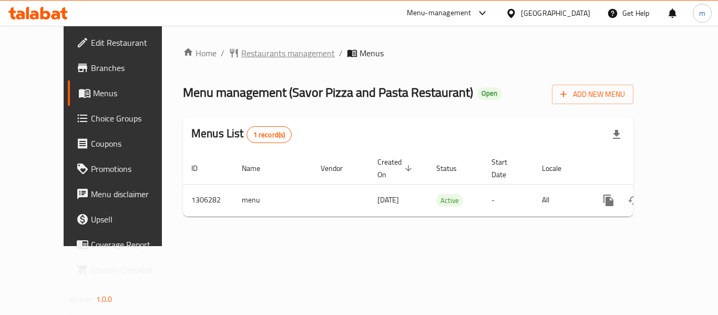
click at [241, 53] on span "Restaurants management" at bounding box center [288, 53] width 94 height 13
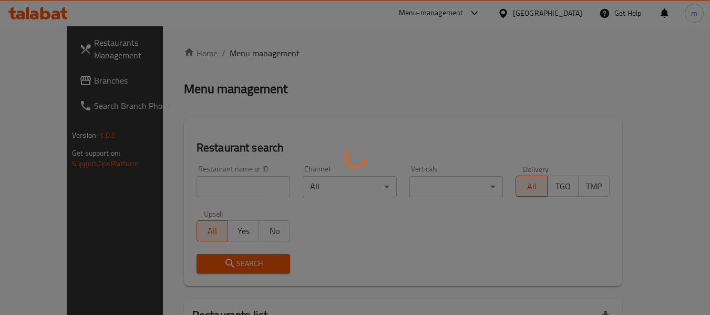
click at [194, 188] on div at bounding box center [355, 157] width 710 height 315
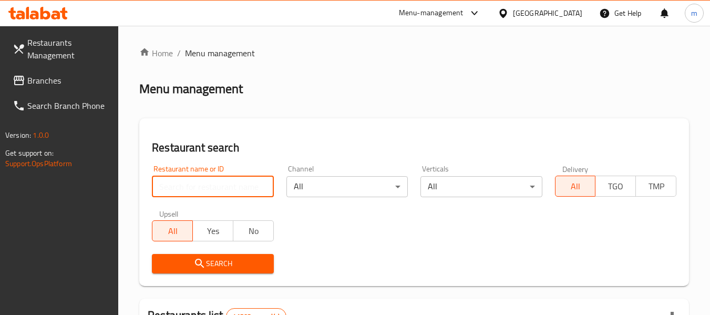
drag, startPoint x: 194, startPoint y: 188, endPoint x: 194, endPoint y: 180, distance: 7.9
click at [194, 188] on input "search" at bounding box center [212, 186] width 121 height 21
paste input "704035"
type input "704035"
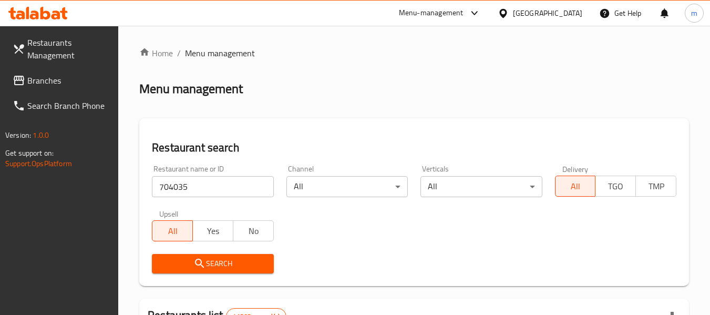
click at [211, 261] on span "Search" at bounding box center [212, 263] width 105 height 13
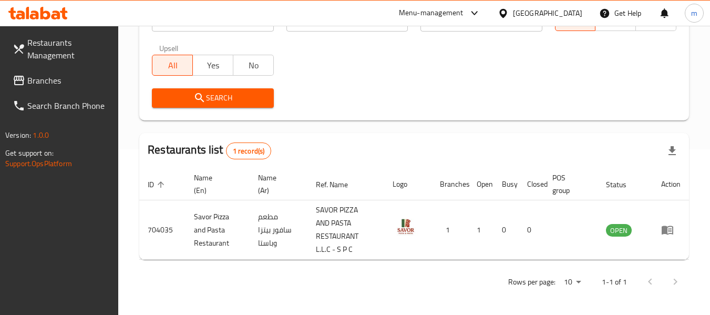
scroll to position [167, 0]
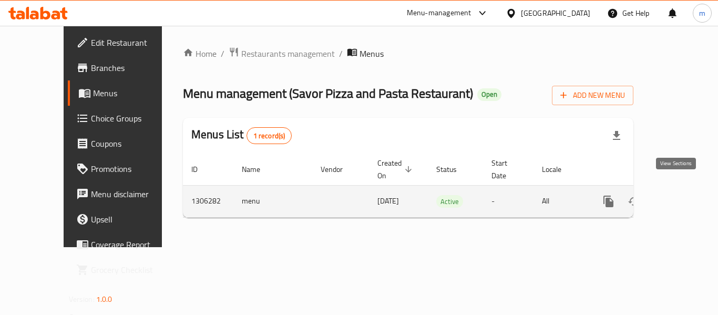
click at [679, 197] on icon "enhanced table" at bounding box center [683, 201] width 9 height 9
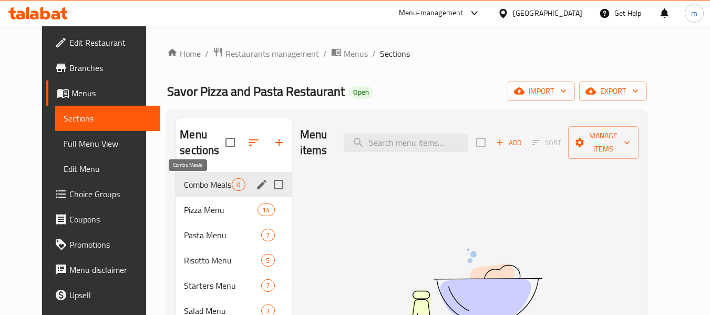
click at [204, 181] on span "Combo Meals" at bounding box center [208, 184] width 48 height 13
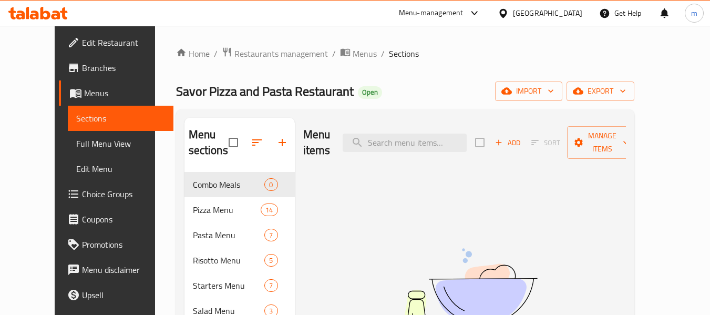
click at [76, 145] on span "Full Menu View" at bounding box center [120, 143] width 89 height 13
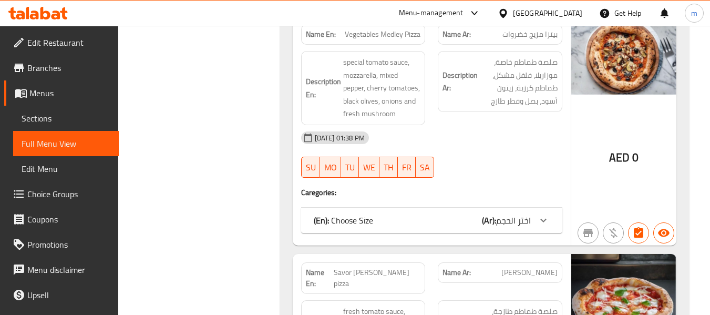
scroll to position [893, 0]
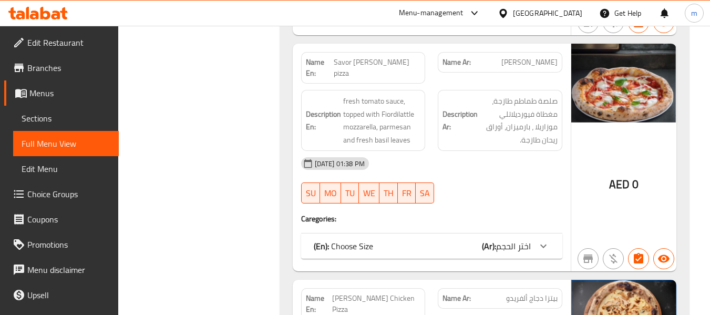
click at [50, 117] on span "Sections" at bounding box center [66, 118] width 89 height 13
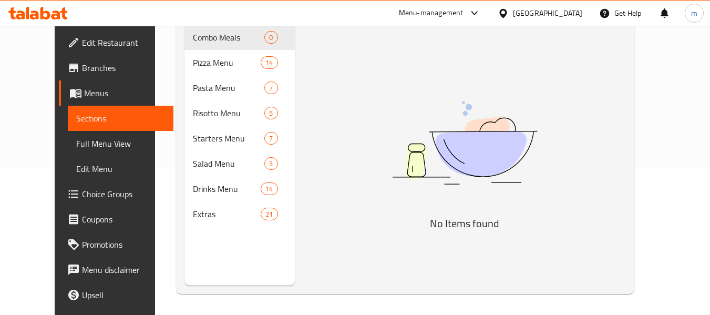
scroll to position [147, 0]
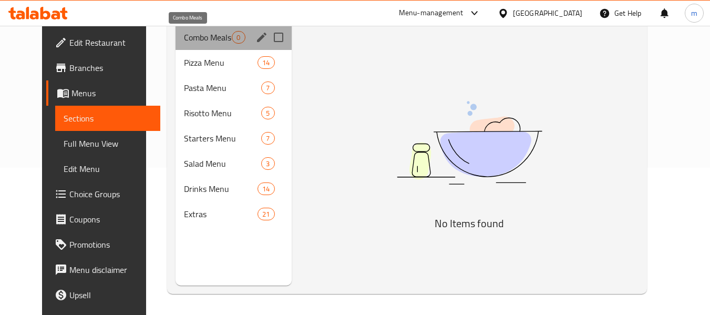
click at [192, 37] on span "Combo Meals" at bounding box center [208, 37] width 48 height 13
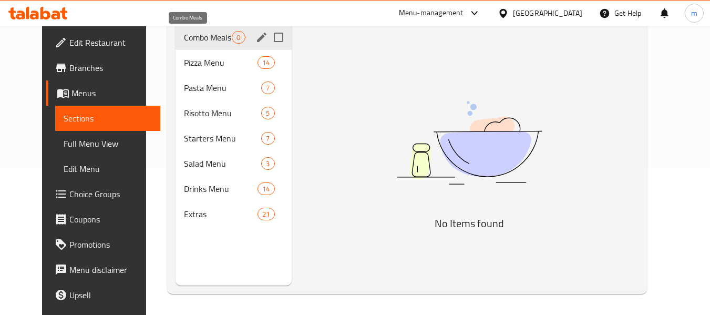
click at [192, 37] on span "Combo Meals" at bounding box center [208, 37] width 48 height 13
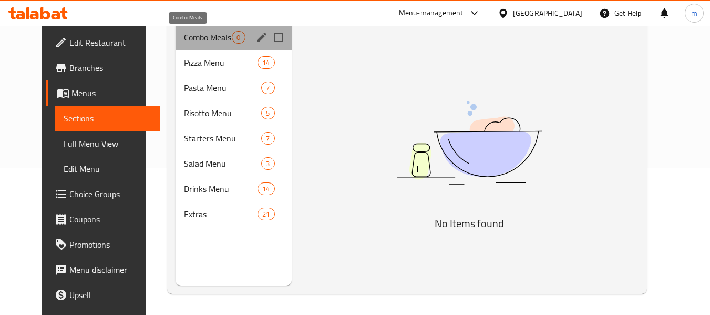
click at [192, 37] on span "Combo Meals" at bounding box center [208, 37] width 48 height 13
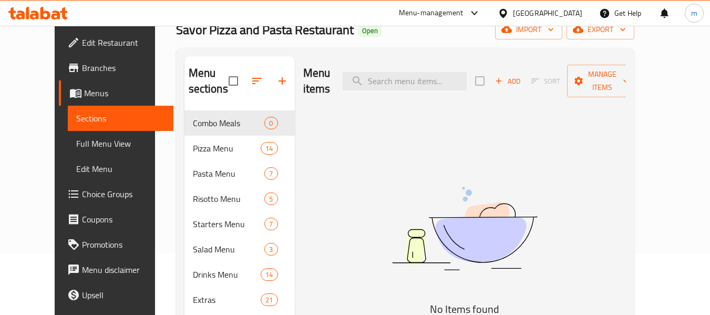
scroll to position [42, 0]
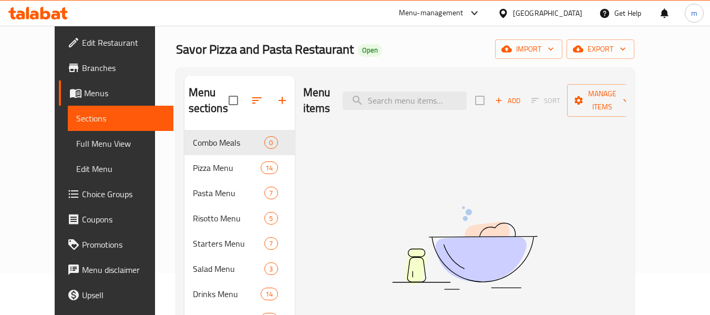
click at [82, 197] on span "Choice Groups" at bounding box center [123, 194] width 83 height 13
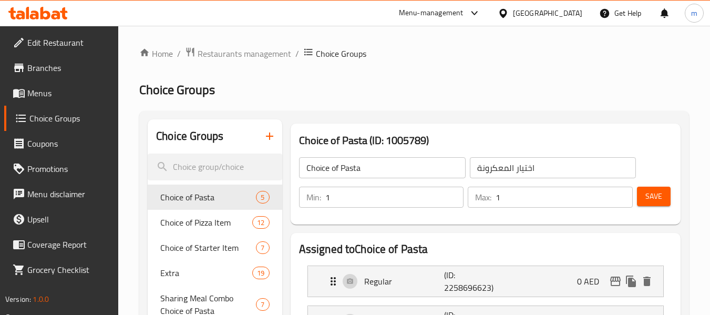
click at [51, 116] on span "Choice Groups" at bounding box center [69, 118] width 81 height 13
click at [53, 120] on span "Choice Groups" at bounding box center [69, 118] width 81 height 13
click at [37, 92] on span "Menus" at bounding box center [68, 93] width 83 height 13
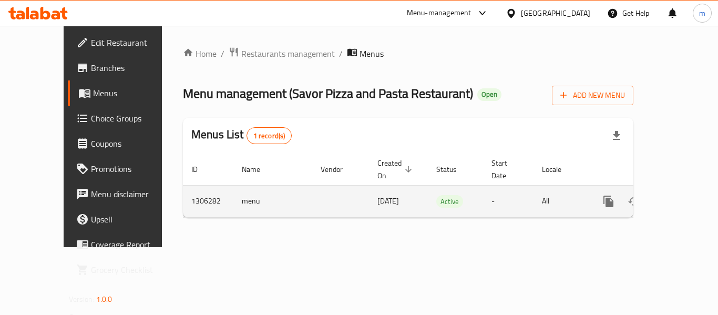
click at [678, 195] on icon "enhanced table" at bounding box center [684, 201] width 13 height 13
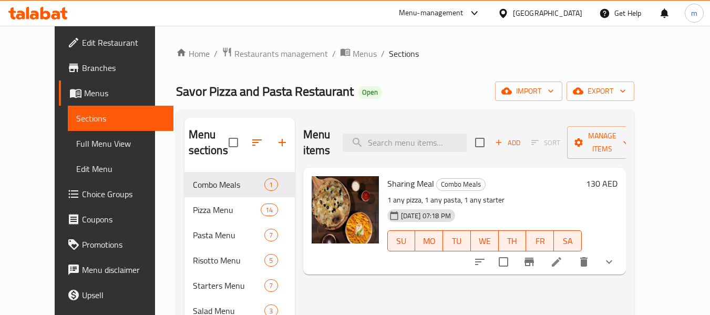
click at [82, 196] on span "Choice Groups" at bounding box center [123, 194] width 83 height 13
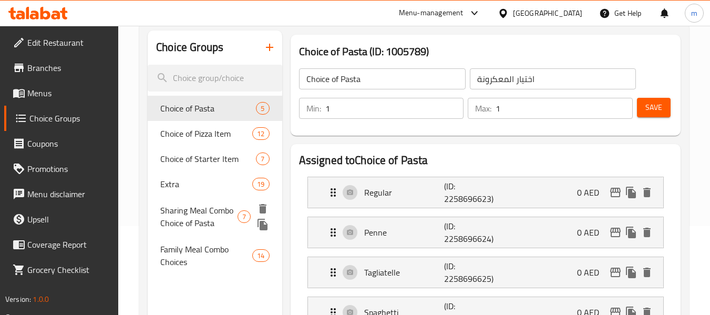
scroll to position [105, 0]
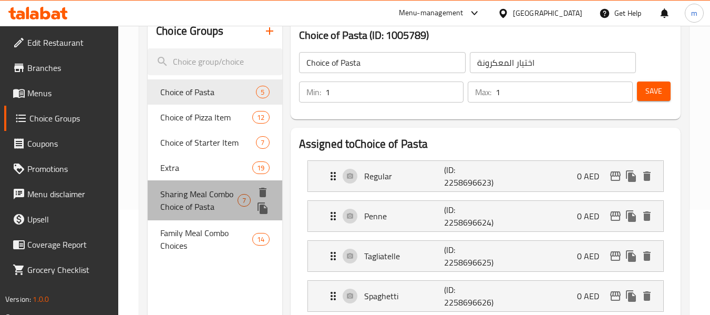
click at [187, 205] on span "Sharing Meal Combo Choice of Pasta" at bounding box center [198, 200] width 77 height 25
type input "Sharing Meal Combo Choice of Pasta"
type input "وجبة مشتركة كومبو اختيارك من معكرونة"
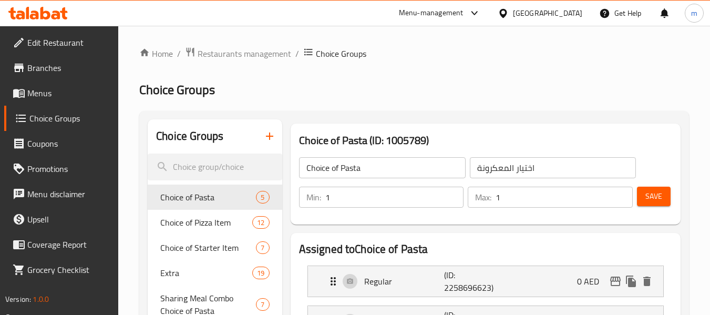
click at [56, 9] on icon at bounding box center [37, 13] width 59 height 13
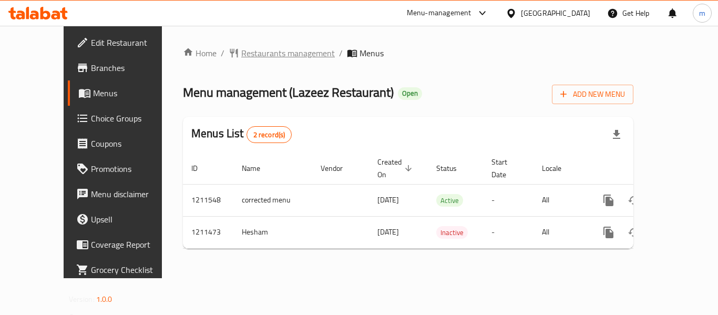
click at [250, 56] on span "Restaurants management" at bounding box center [288, 53] width 94 height 13
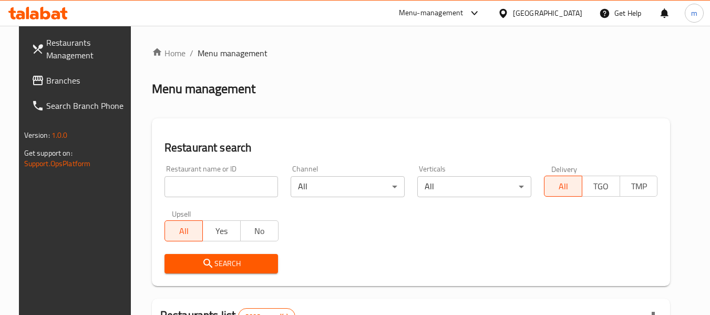
click at [193, 188] on input "search" at bounding box center [221, 186] width 114 height 21
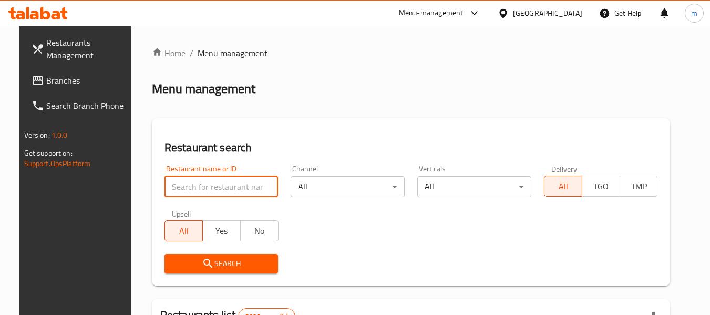
drag, startPoint x: 193, startPoint y: 188, endPoint x: 204, endPoint y: 178, distance: 14.9
click at [193, 188] on input "search" at bounding box center [221, 186] width 114 height 21
paste input "671368"
type input "671368"
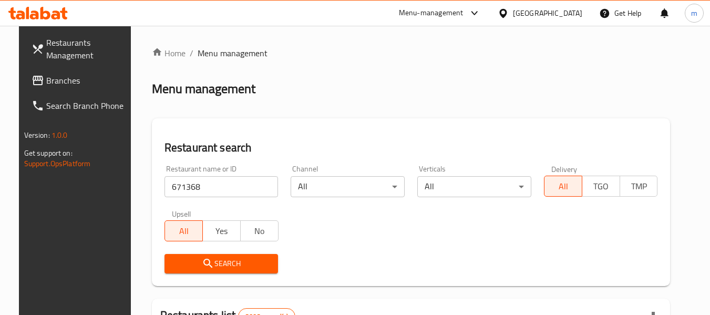
click at [211, 263] on span "Search" at bounding box center [221, 263] width 97 height 13
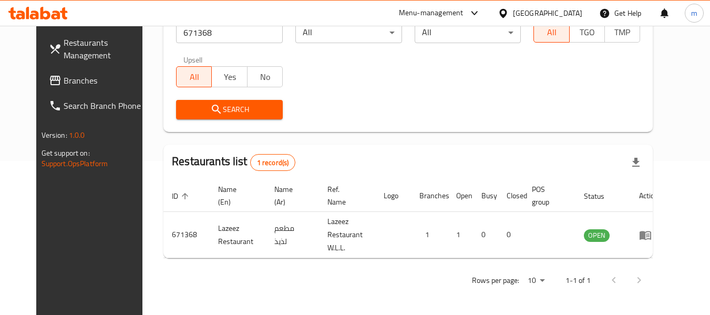
scroll to position [154, 0]
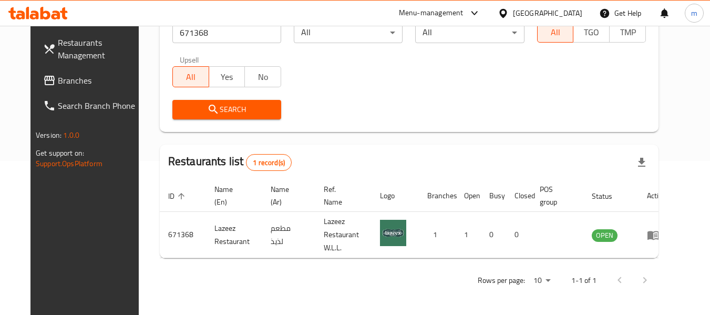
click at [75, 236] on div "Restaurants Management Branches Search Branch Phone Version: 1.0.0 Get support …" at bounding box center [89, 183] width 119 height 315
click at [509, 13] on icon at bounding box center [503, 13] width 11 height 11
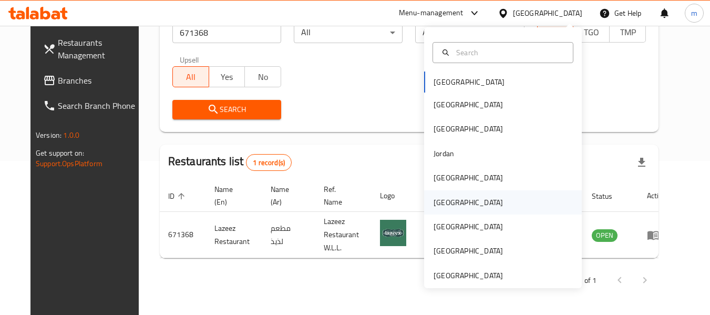
click at [434, 199] on div "[GEOGRAPHIC_DATA]" at bounding box center [468, 203] width 69 height 12
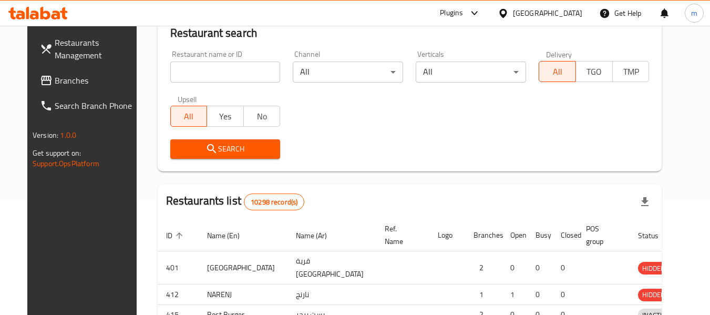
scroll to position [154, 0]
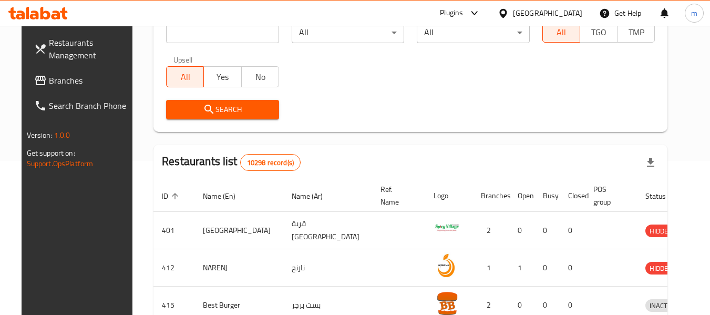
drag, startPoint x: 46, startPoint y: 74, endPoint x: 56, endPoint y: 67, distance: 11.7
click at [49, 74] on span "Branches" at bounding box center [90, 80] width 83 height 13
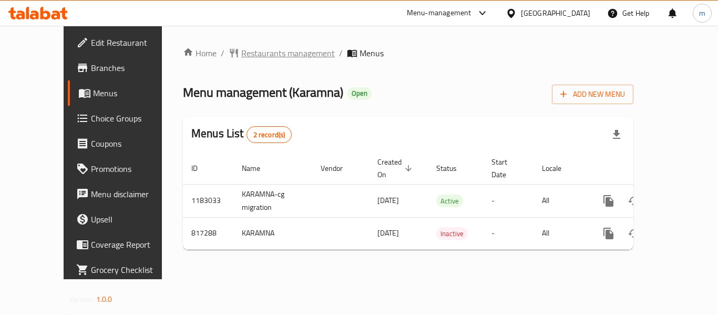
click at [242, 52] on span "Restaurants management" at bounding box center [288, 53] width 94 height 13
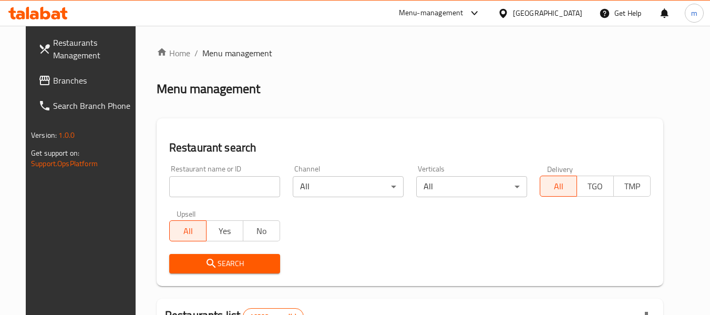
click at [204, 190] on div at bounding box center [355, 157] width 710 height 315
click at [201, 190] on input "search" at bounding box center [224, 186] width 111 height 21
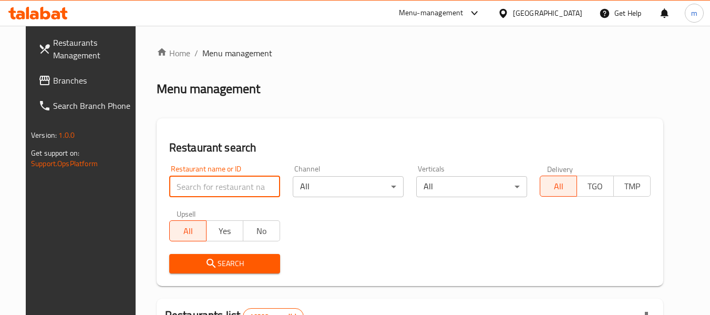
drag, startPoint x: 201, startPoint y: 190, endPoint x: 201, endPoint y: 183, distance: 6.3
click at [201, 190] on input "search" at bounding box center [224, 186] width 111 height 21
paste input "654918"
type input "654918"
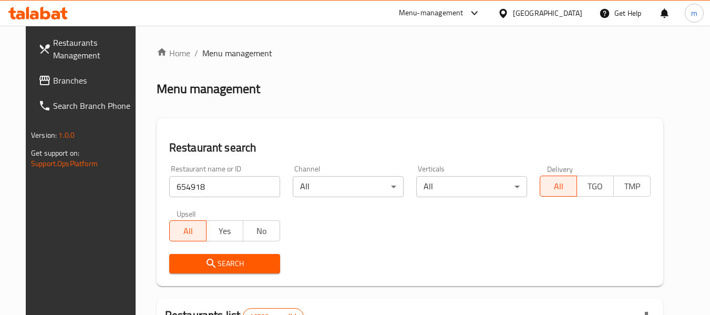
click at [205, 259] on icon "submit" at bounding box center [211, 263] width 13 height 13
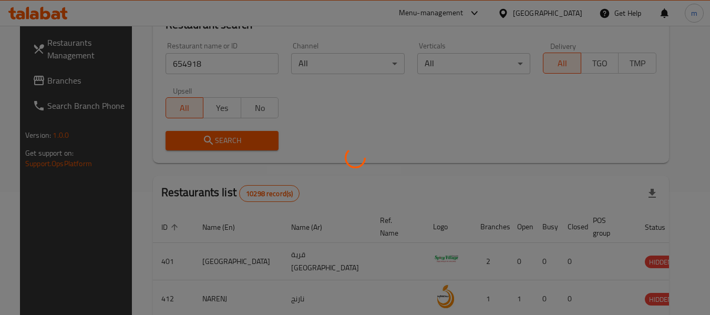
scroll to position [154, 0]
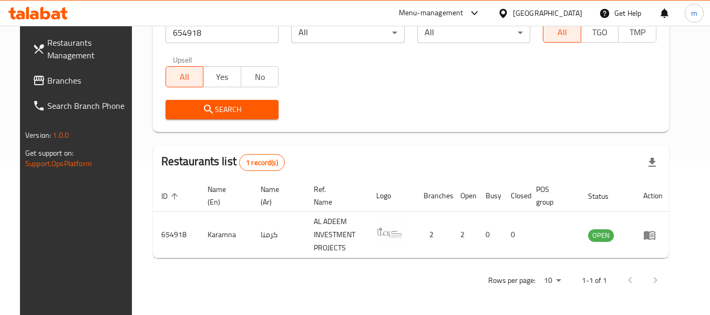
click at [509, 12] on icon at bounding box center [503, 13] width 11 height 11
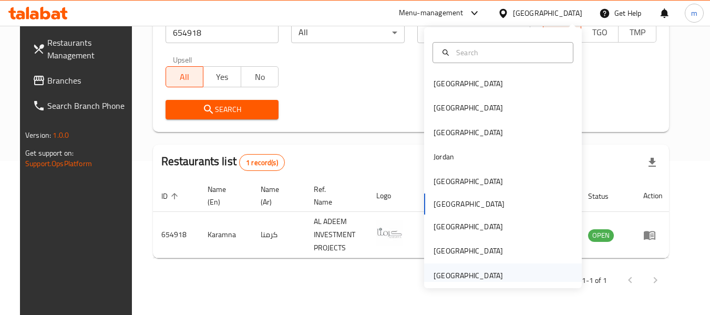
click at [457, 272] on div "[GEOGRAPHIC_DATA]" at bounding box center [468, 276] width 69 height 12
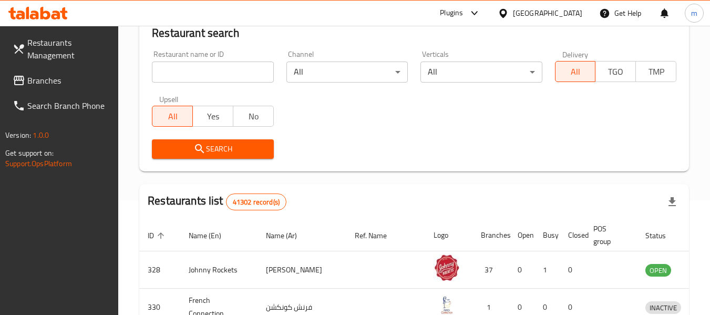
scroll to position [154, 0]
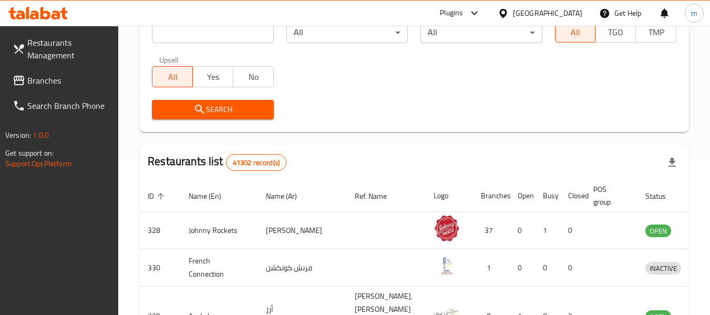
click at [65, 84] on span "Branches" at bounding box center [68, 80] width 83 height 13
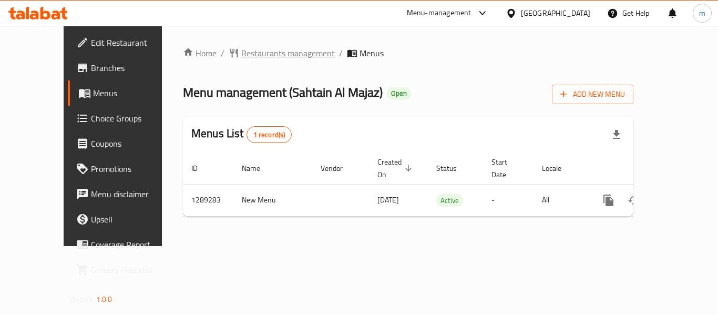
click at [241, 56] on span "Restaurants management" at bounding box center [288, 53] width 94 height 13
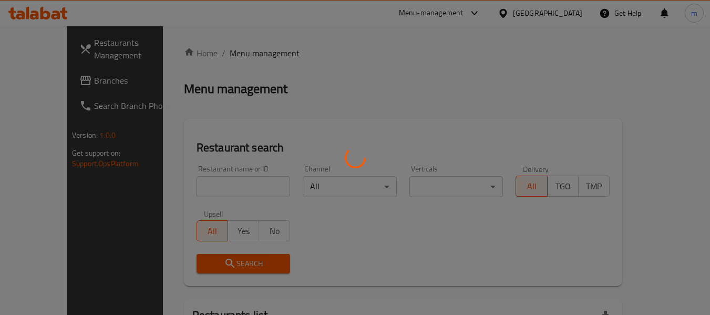
click at [179, 189] on div at bounding box center [355, 157] width 710 height 315
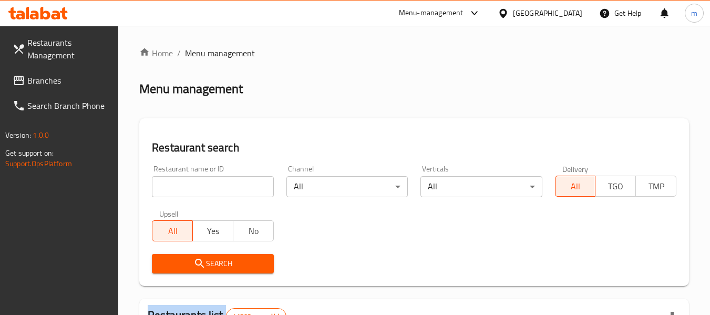
drag, startPoint x: 179, startPoint y: 189, endPoint x: 184, endPoint y: 186, distance: 6.3
click at [179, 189] on input "search" at bounding box center [212, 186] width 121 height 21
paste input "697606"
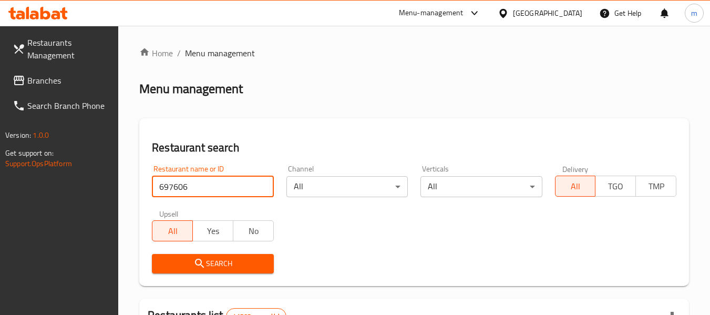
type input "697606"
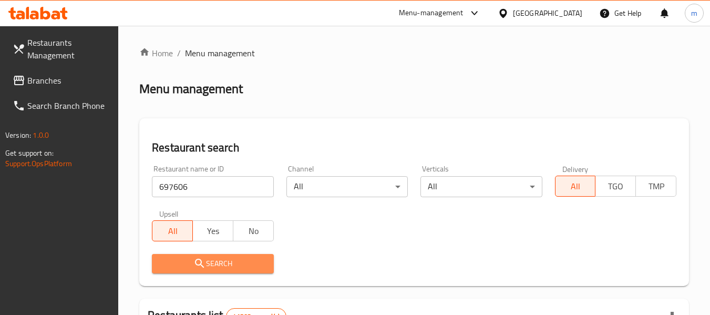
click at [210, 257] on span "Search" at bounding box center [212, 263] width 105 height 13
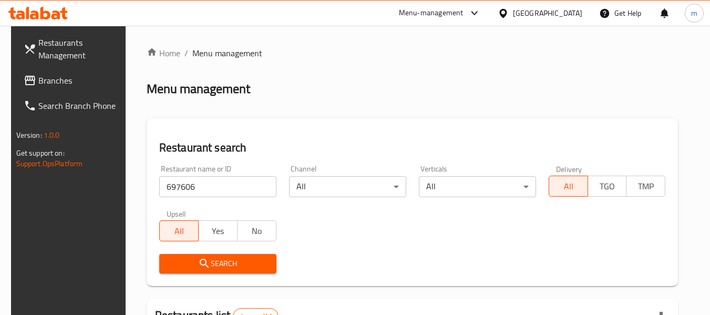
click at [64, 76] on span "Branches" at bounding box center [79, 80] width 83 height 13
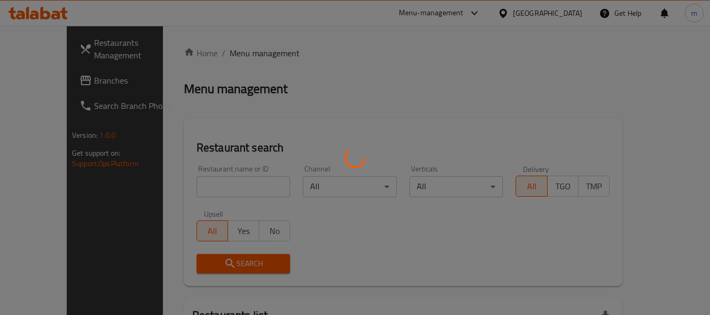
click at [194, 192] on div at bounding box center [355, 157] width 710 height 315
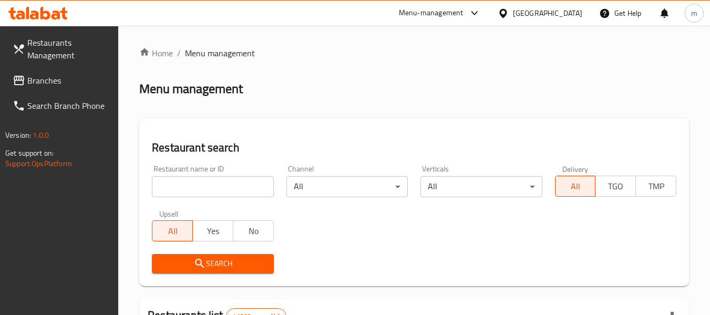
click at [194, 192] on input "search" at bounding box center [212, 186] width 121 height 21
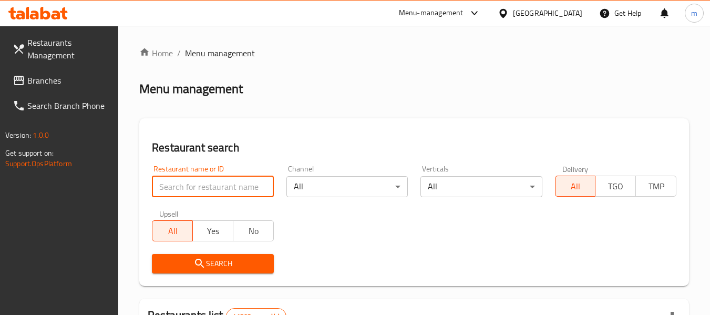
click at [190, 190] on input "search" at bounding box center [212, 186] width 121 height 21
paste input "697606"
type input "697606"
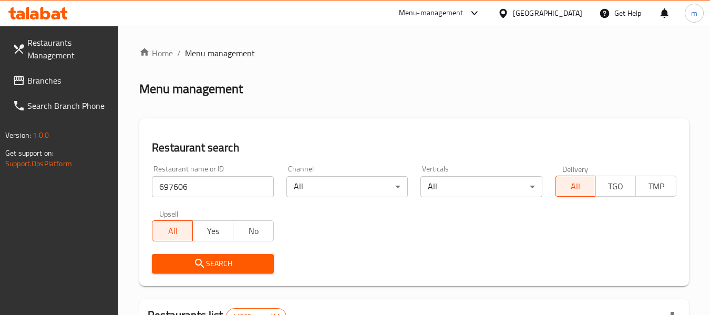
click at [200, 263] on icon "submit" at bounding box center [199, 263] width 13 height 13
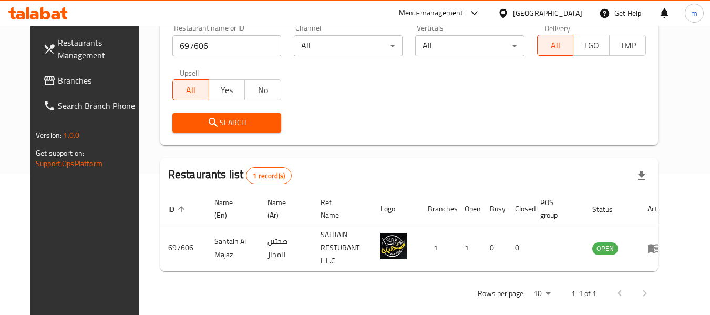
scroll to position [145, 0]
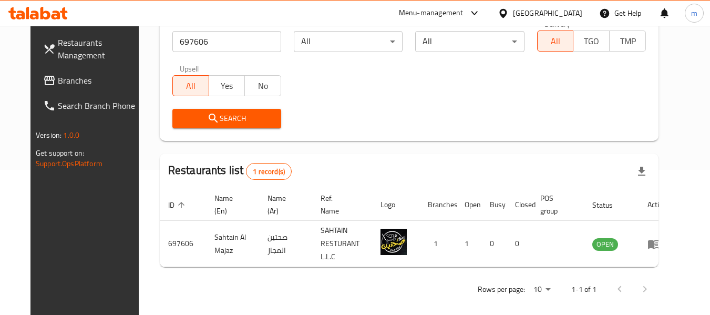
click at [502, 11] on icon at bounding box center [502, 12] width 7 height 9
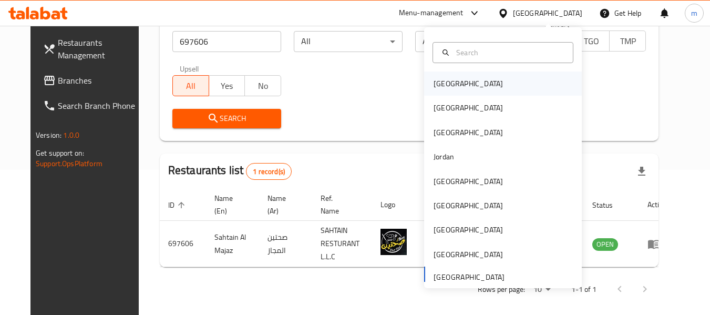
click at [440, 84] on div "Bahrain" at bounding box center [468, 84] width 69 height 12
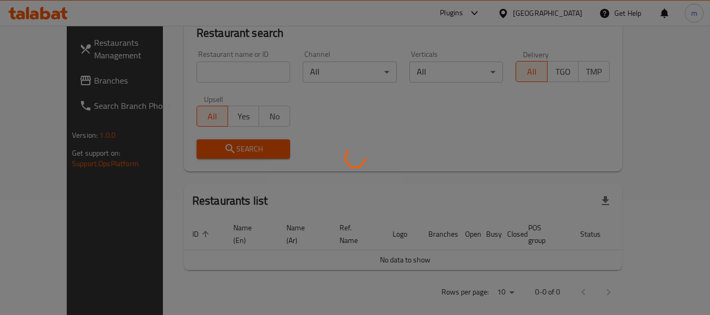
scroll to position [145, 0]
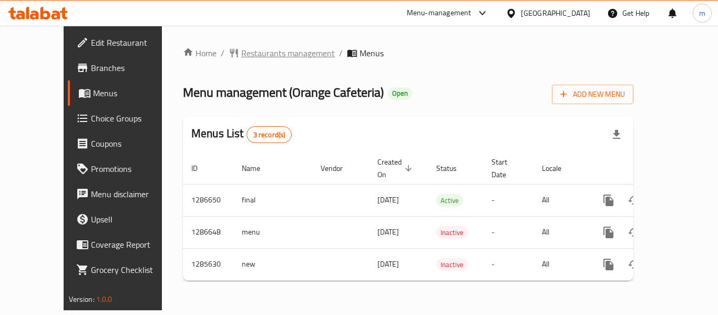
click at [262, 54] on span "Restaurants management" at bounding box center [288, 53] width 94 height 13
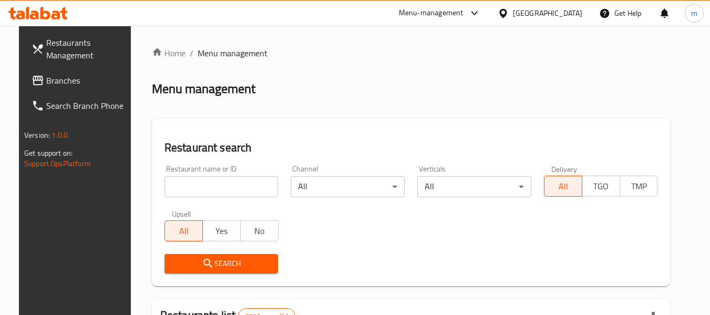
click at [202, 189] on div at bounding box center [355, 157] width 710 height 315
click at [201, 189] on input "search" at bounding box center [221, 186] width 114 height 21
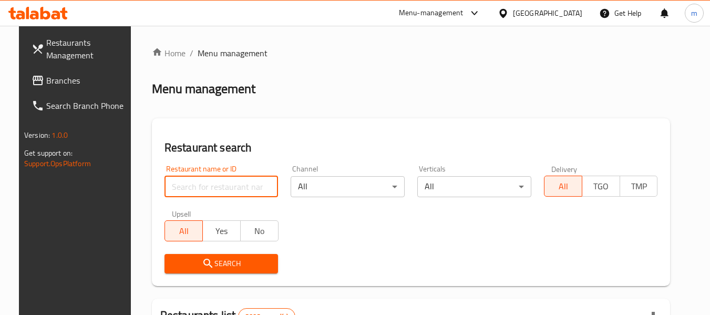
paste input "695988"
type input "695988"
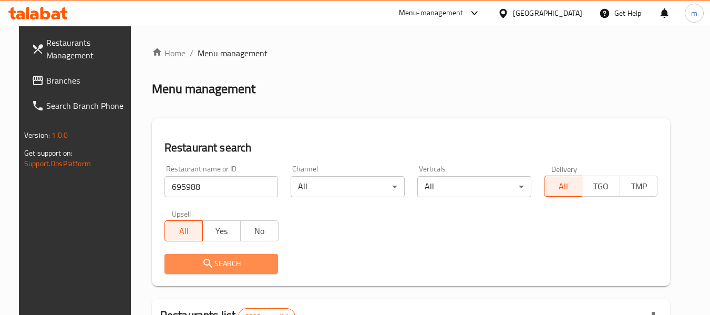
click at [202, 261] on icon "submit" at bounding box center [208, 263] width 13 height 13
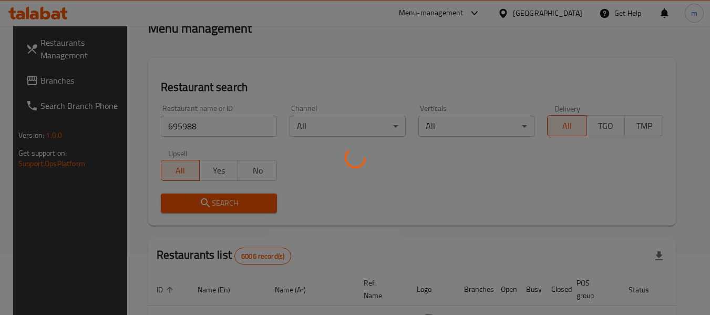
scroll to position [145, 0]
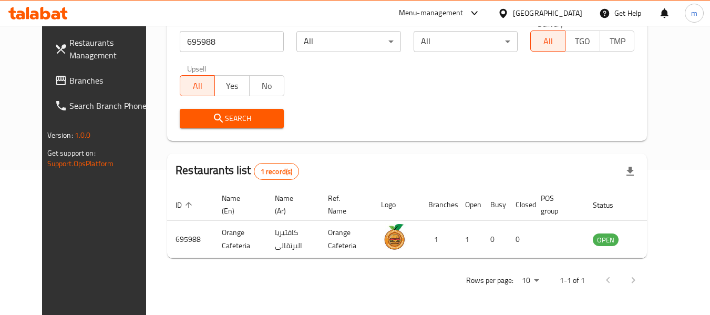
click at [509, 15] on icon at bounding box center [503, 13] width 11 height 11
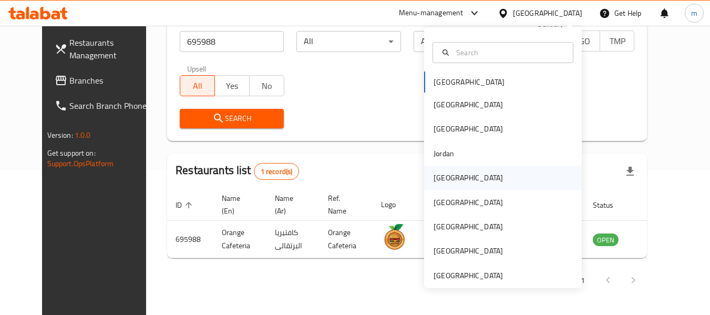
click at [436, 180] on div "[GEOGRAPHIC_DATA]" at bounding box center [468, 178] width 69 height 12
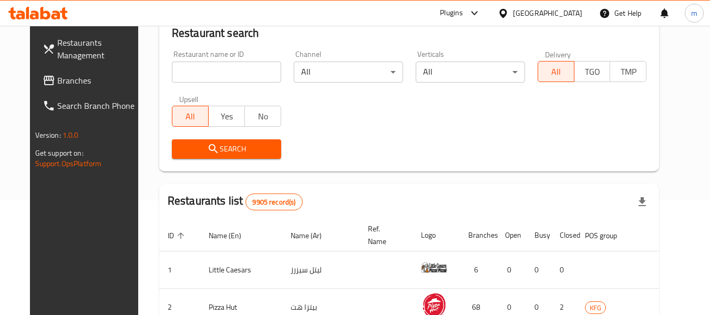
scroll to position [145, 0]
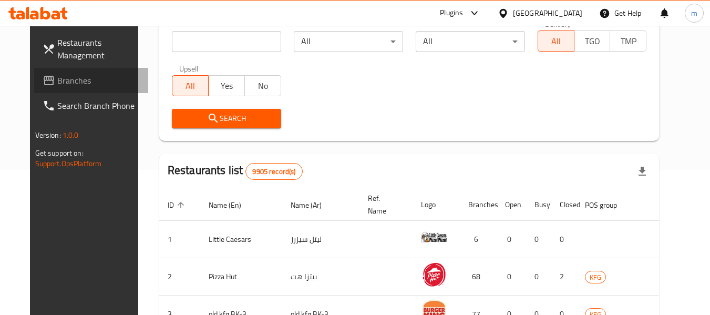
click at [68, 81] on span "Branches" at bounding box center [98, 80] width 83 height 13
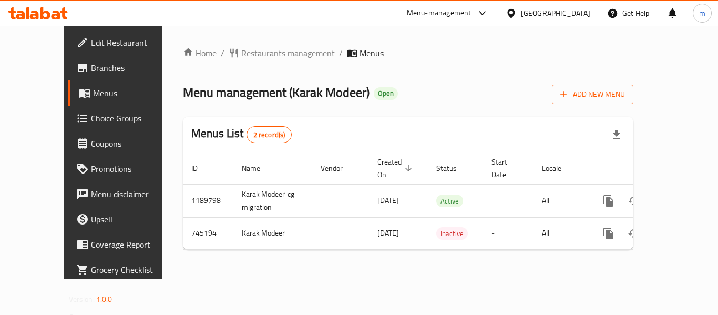
click at [244, 51] on span "Restaurants management" at bounding box center [288, 53] width 94 height 13
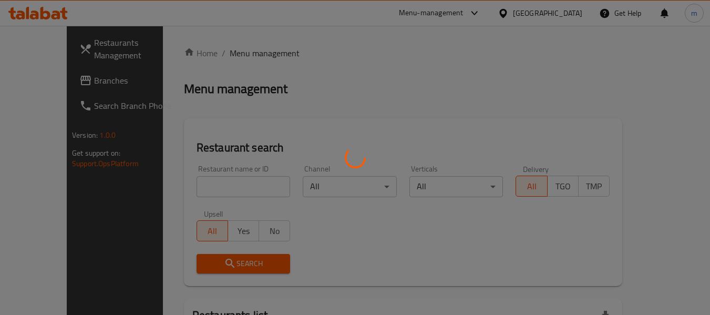
click at [187, 189] on div at bounding box center [355, 157] width 710 height 315
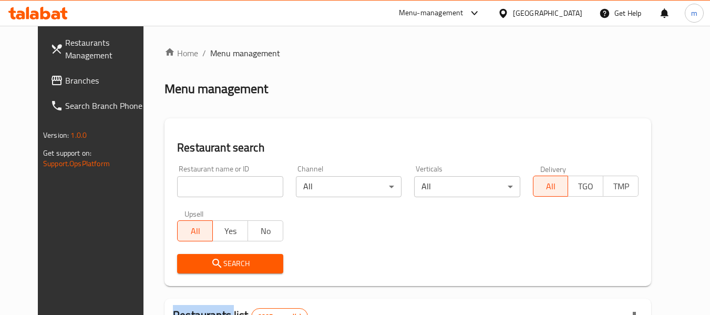
click at [187, 189] on div at bounding box center [355, 157] width 710 height 315
click at [187, 189] on input "search" at bounding box center [230, 186] width 106 height 21
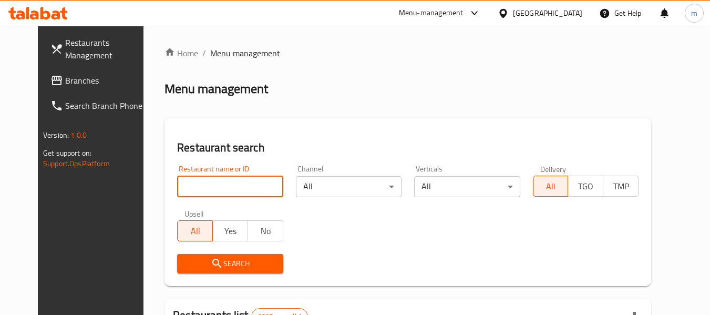
paste input "648438"
type input "648438"
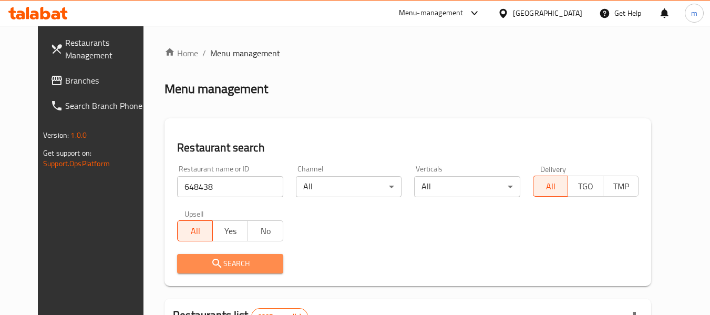
drag, startPoint x: 188, startPoint y: 259, endPoint x: 270, endPoint y: 249, distance: 82.6
click at [188, 259] on span "Search" at bounding box center [229, 263] width 89 height 13
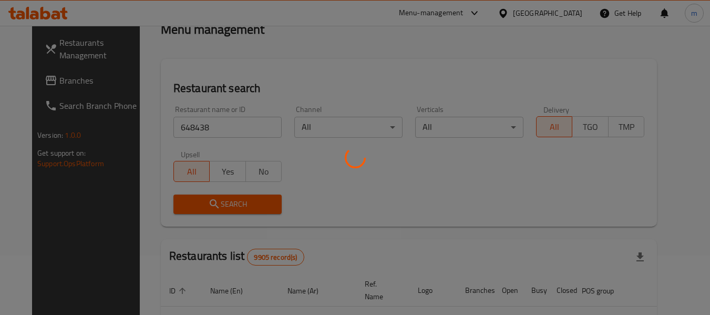
scroll to position [145, 0]
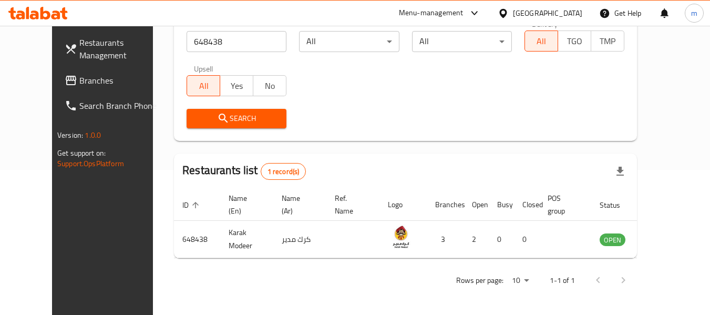
click at [509, 9] on icon at bounding box center [503, 13] width 11 height 11
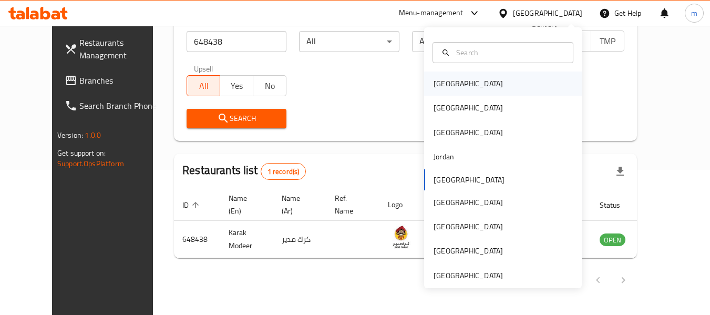
click at [440, 78] on div "[GEOGRAPHIC_DATA]" at bounding box center [468, 84] width 69 height 12
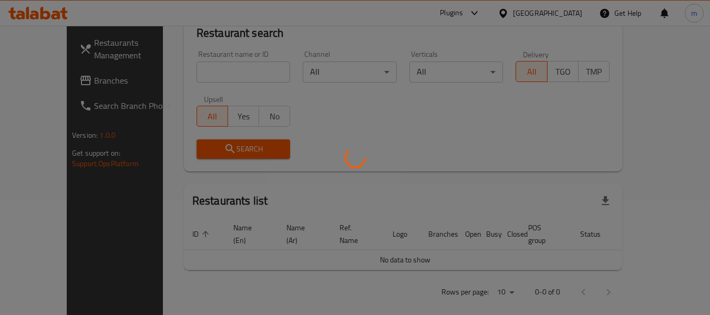
scroll to position [145, 0]
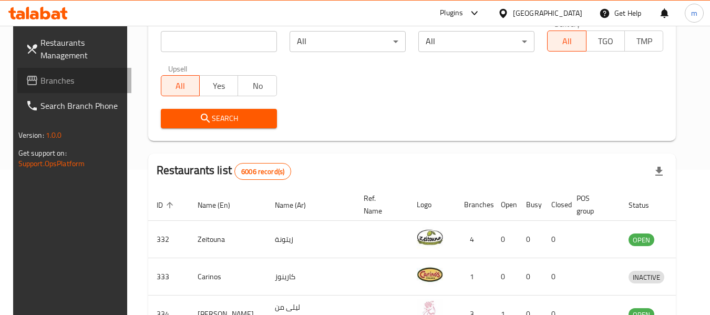
click at [40, 78] on span "Branches" at bounding box center [81, 80] width 83 height 13
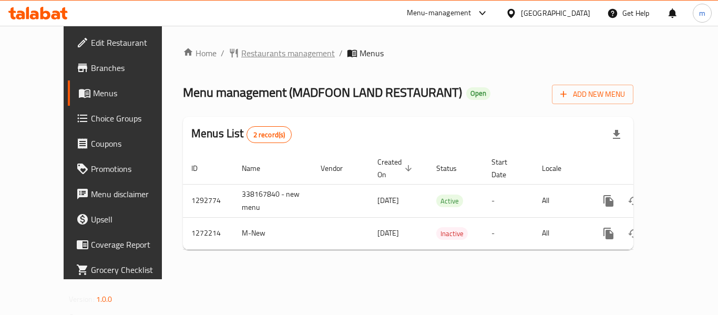
click at [241, 56] on span "Restaurants management" at bounding box center [288, 53] width 94 height 13
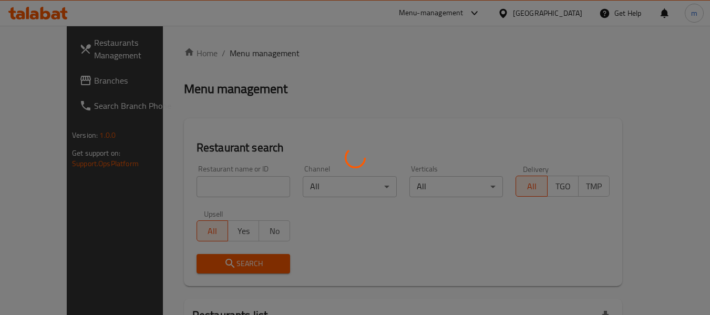
click at [202, 189] on div at bounding box center [355, 157] width 710 height 315
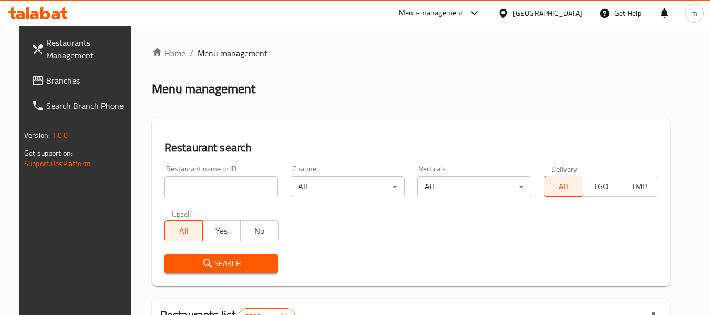
click at [202, 189] on input "search" at bounding box center [221, 186] width 114 height 21
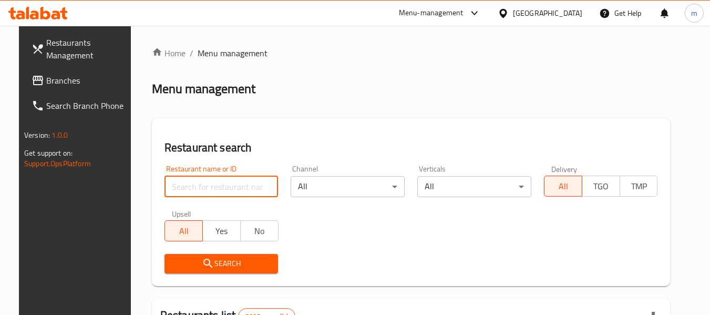
paste input "690147"
type input "690147"
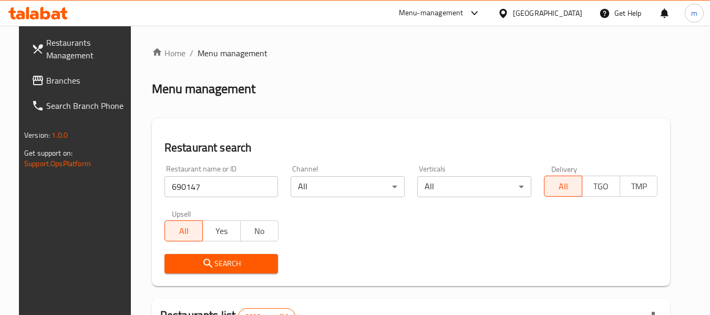
click at [215, 262] on span "Search" at bounding box center [221, 263] width 97 height 13
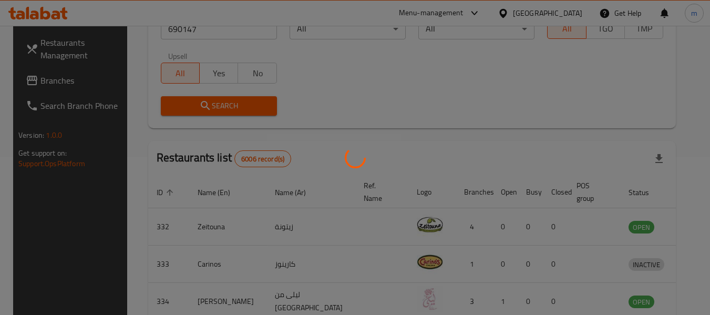
scroll to position [154, 0]
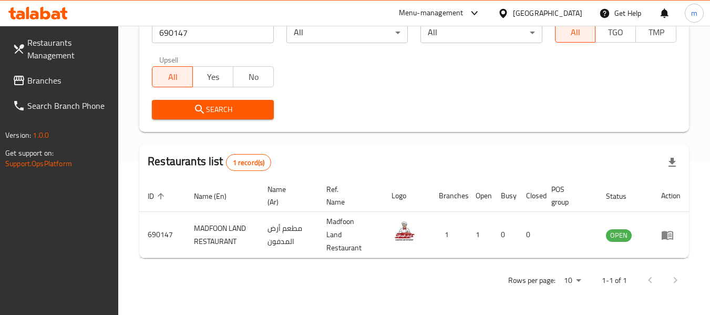
click at [507, 14] on icon at bounding box center [502, 12] width 7 height 9
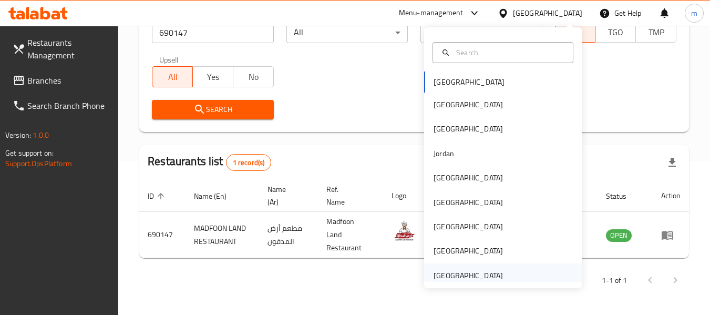
click at [470, 275] on div "[GEOGRAPHIC_DATA]" at bounding box center [468, 276] width 69 height 12
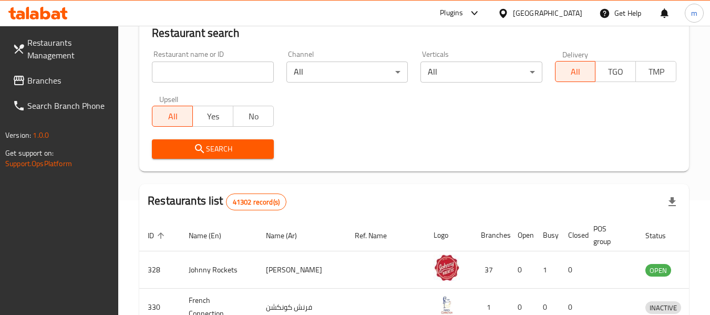
scroll to position [154, 0]
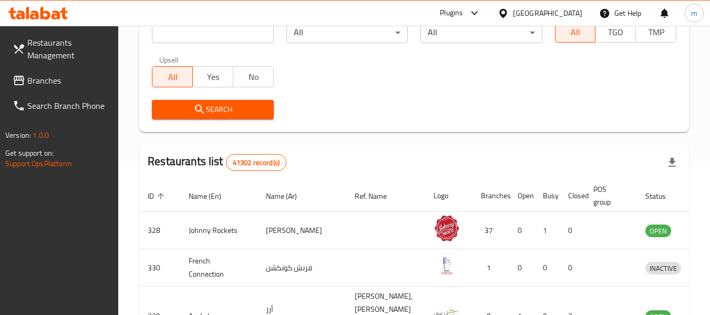
click at [66, 77] on span "Branches" at bounding box center [68, 80] width 83 height 13
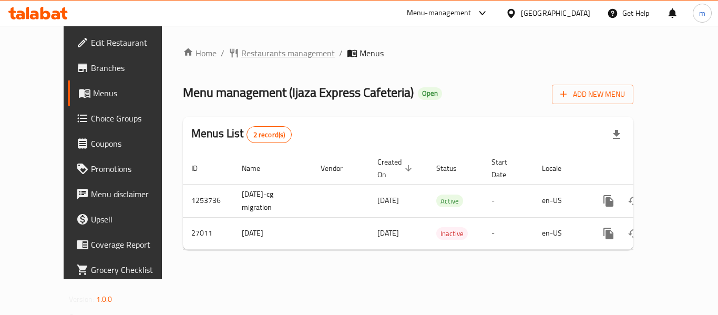
click at [257, 55] on span "Restaurants management" at bounding box center [288, 53] width 94 height 13
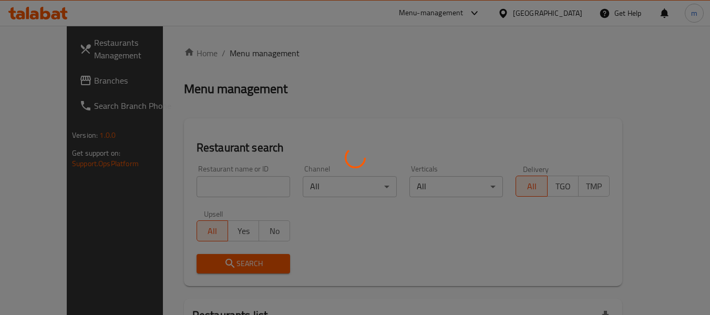
click at [205, 183] on div at bounding box center [355, 157] width 710 height 315
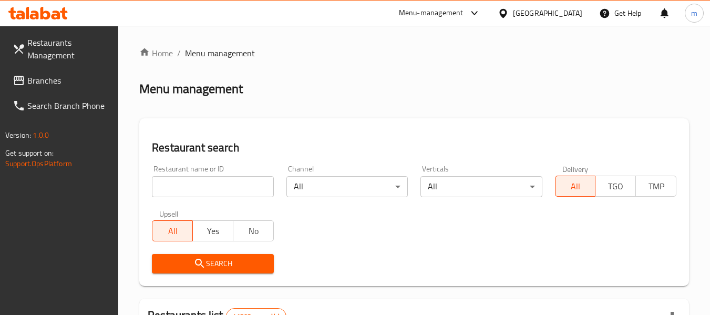
drag, startPoint x: 205, startPoint y: 183, endPoint x: 196, endPoint y: 185, distance: 9.2
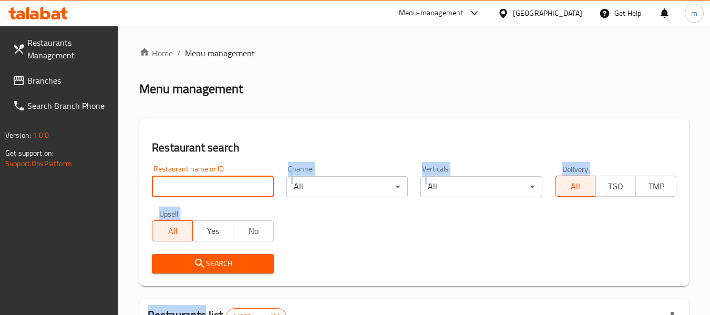
drag, startPoint x: 196, startPoint y: 185, endPoint x: 200, endPoint y: 176, distance: 10.4
click at [196, 185] on input "search" at bounding box center [212, 186] width 121 height 21
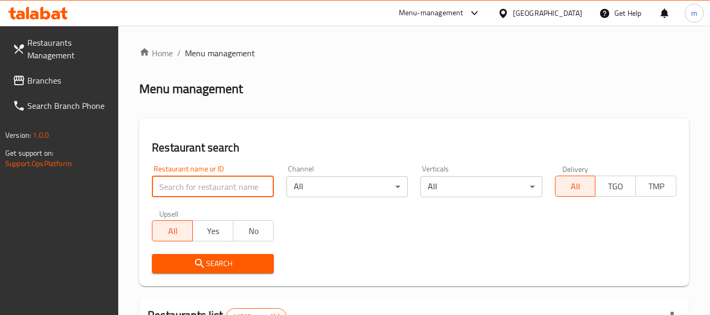
paste input "14042"
type input "14042"
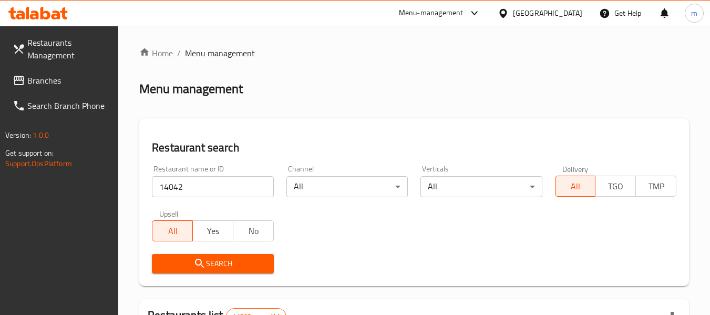
click at [220, 263] on span "Search" at bounding box center [212, 263] width 105 height 13
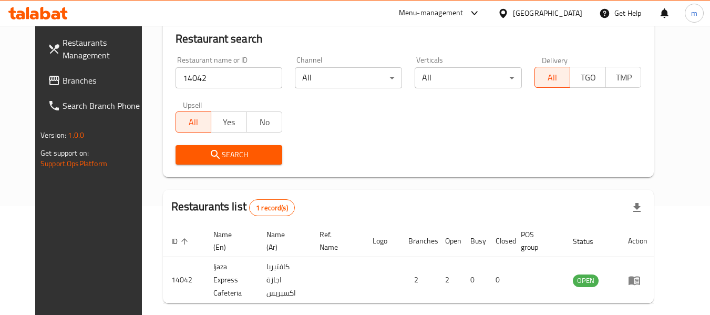
scroll to position [145, 0]
